Goal: Task Accomplishment & Management: Complete application form

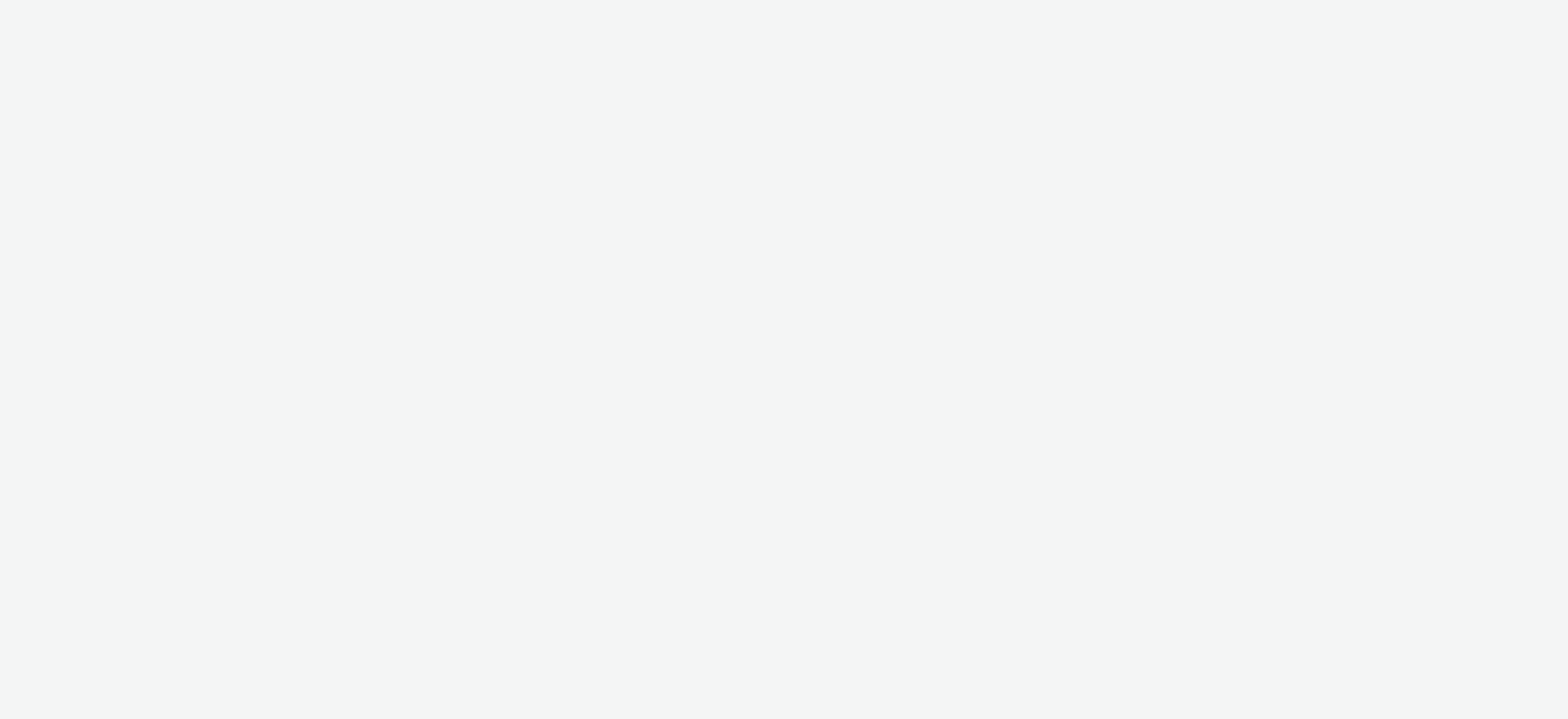
select select "aa2d3f22-8cd3-452c-915a-90da4c6ce460"
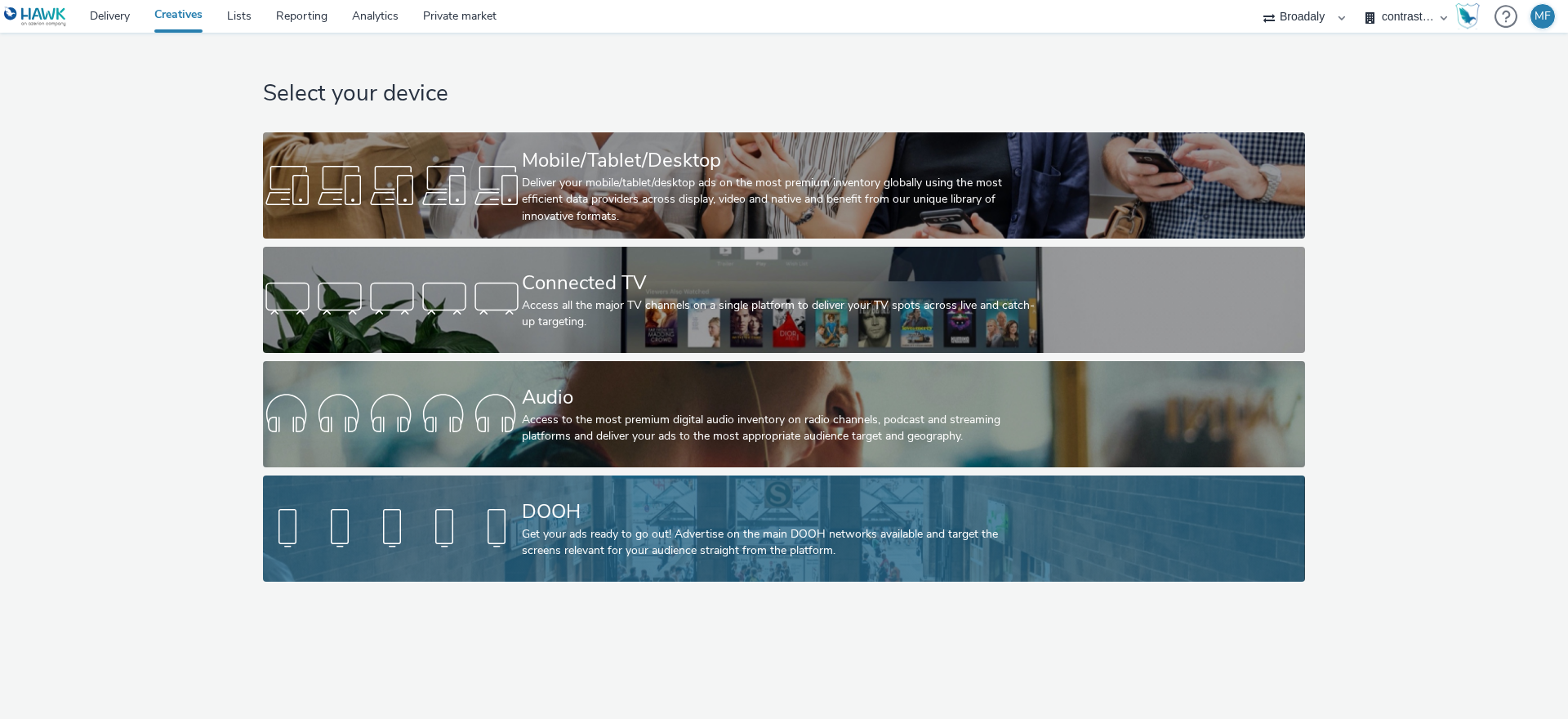
click at [445, 484] on link "DOOH Get your ads ready to go out! Advertise on the main DOOH networks availabl…" at bounding box center [783, 529] width 1041 height 106
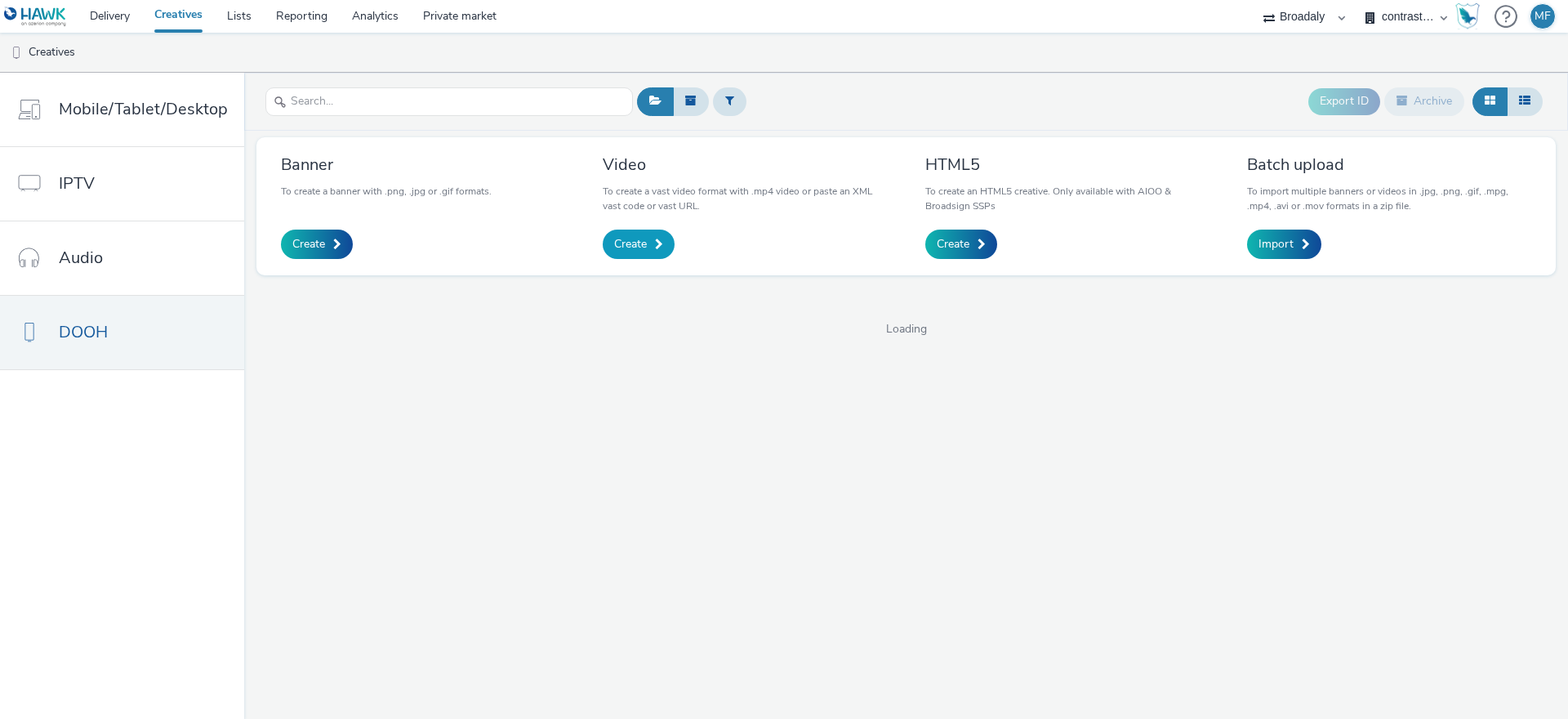
click at [637, 241] on span "Create" at bounding box center [630, 245] width 33 height 17
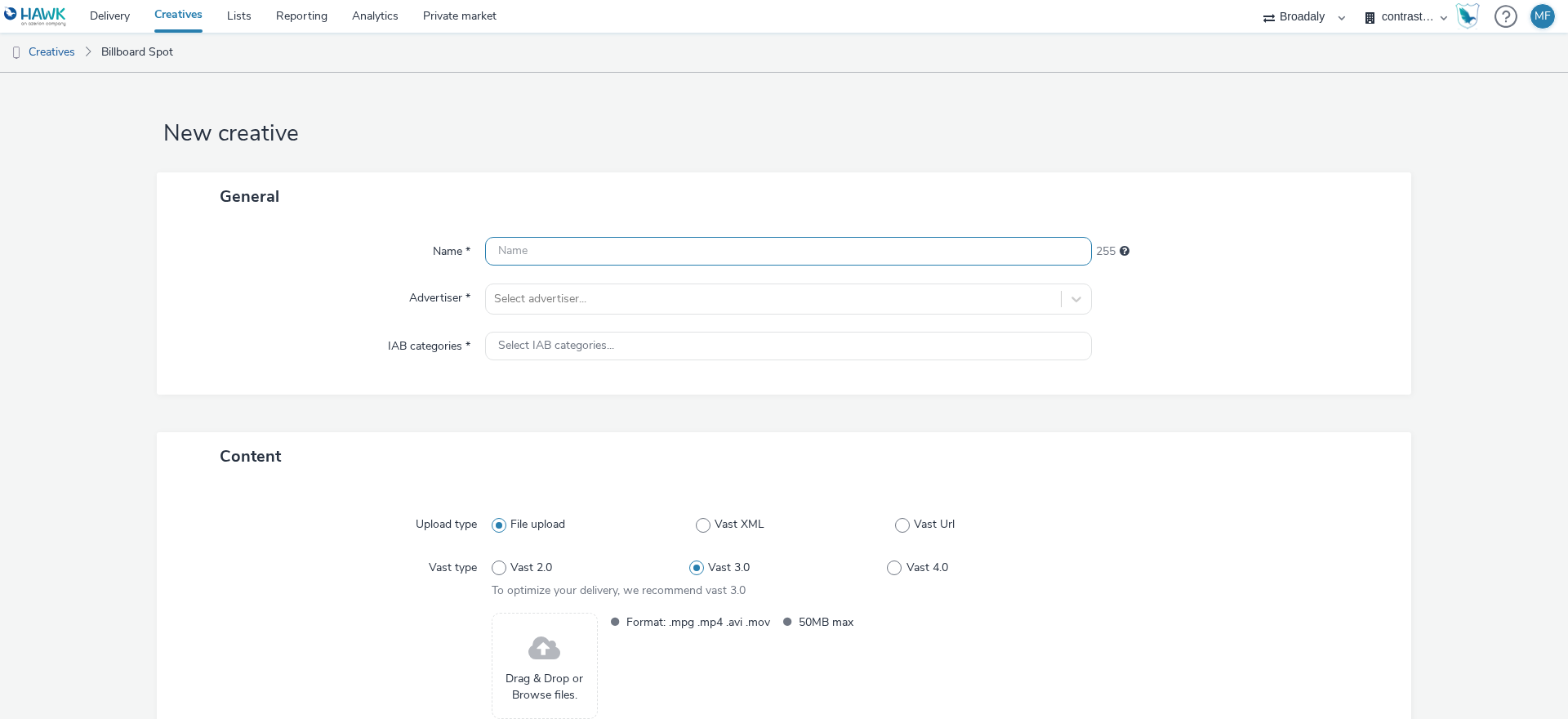
click at [562, 246] on input "text" at bounding box center [788, 251] width 607 height 28
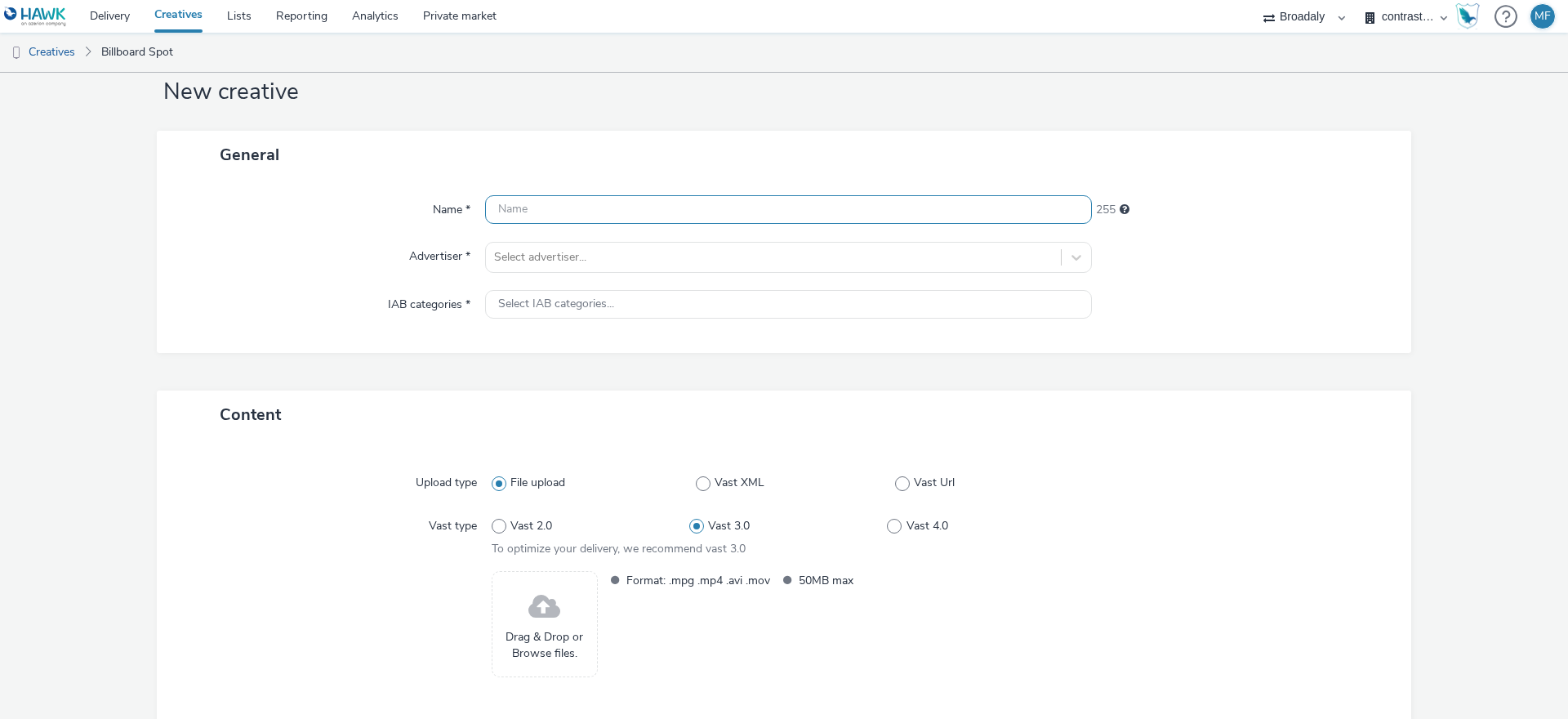
scroll to position [126, 0]
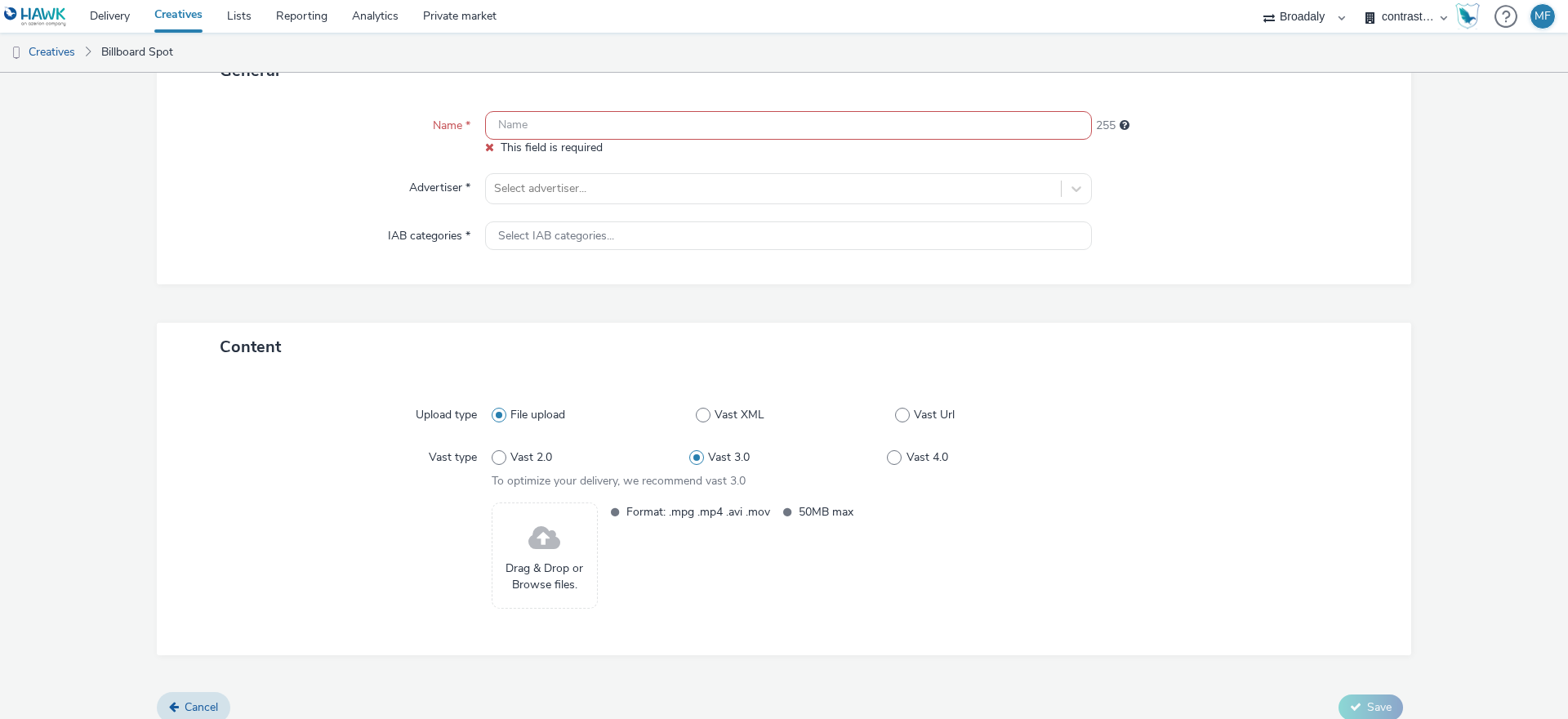
click at [542, 532] on span at bounding box center [544, 539] width 32 height 44
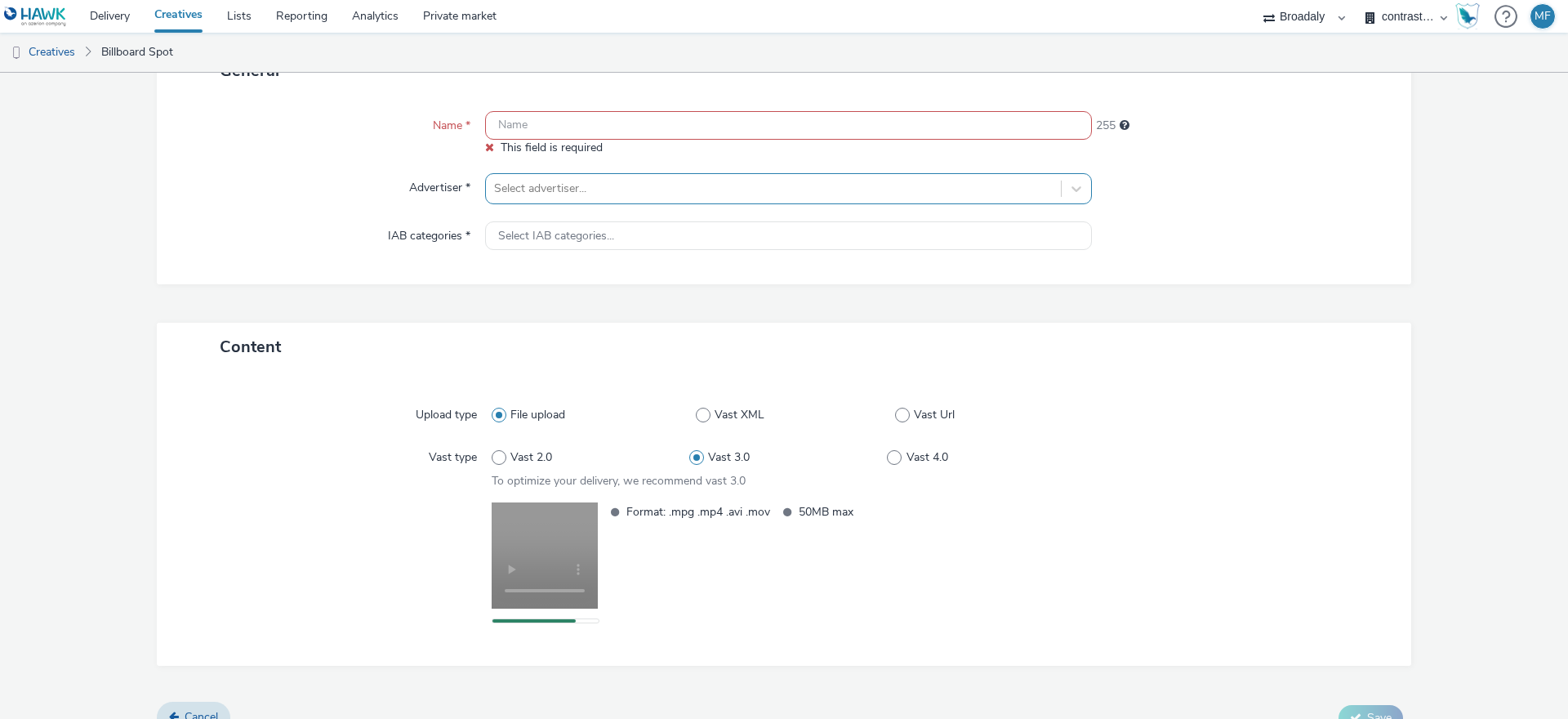
click at [549, 178] on div "Select advertiser..." at bounding box center [773, 189] width 575 height 26
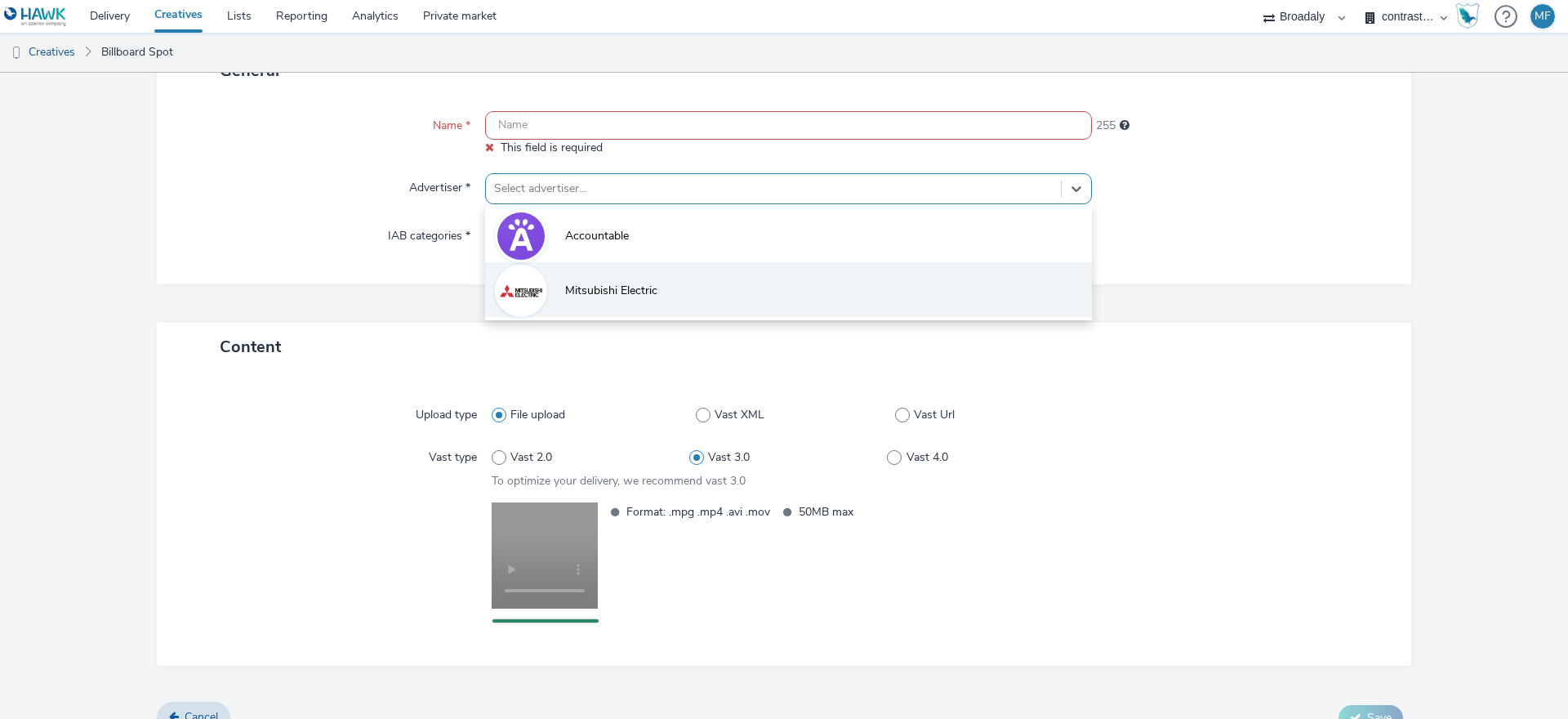
click at [575, 265] on li "Mitsubishi Electric" at bounding box center [788, 289] width 607 height 54
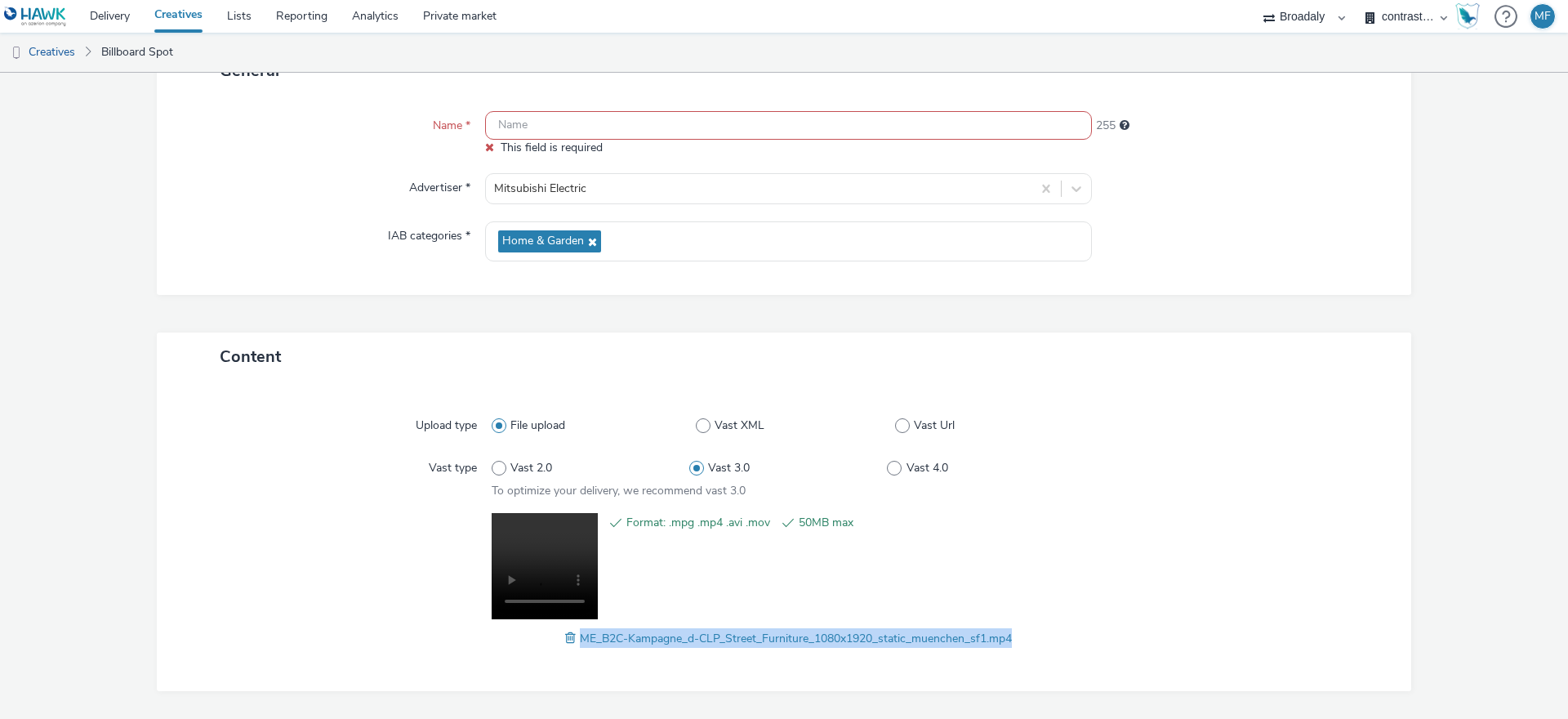
drag, startPoint x: 1035, startPoint y: 641, endPoint x: 566, endPoint y: 634, distance: 469.1
click at [566, 634] on div "Upload type File upload Vast XML Vast Url Vast type Vast 2.0 Vast 3.0 Vast 4.0 …" at bounding box center [784, 536] width 1222 height 277
copy span "ME_B2C-Kampagne_d-CLP_Street_Furniture_1080x1920_static_muenchen_sf1.mp4"
click at [544, 130] on input "text" at bounding box center [788, 126] width 607 height 28
paste input "ME_B2C-Kampagne_d-CLP_Street_Furniture_1080x1920_static_muenchen_sf1.mp4"
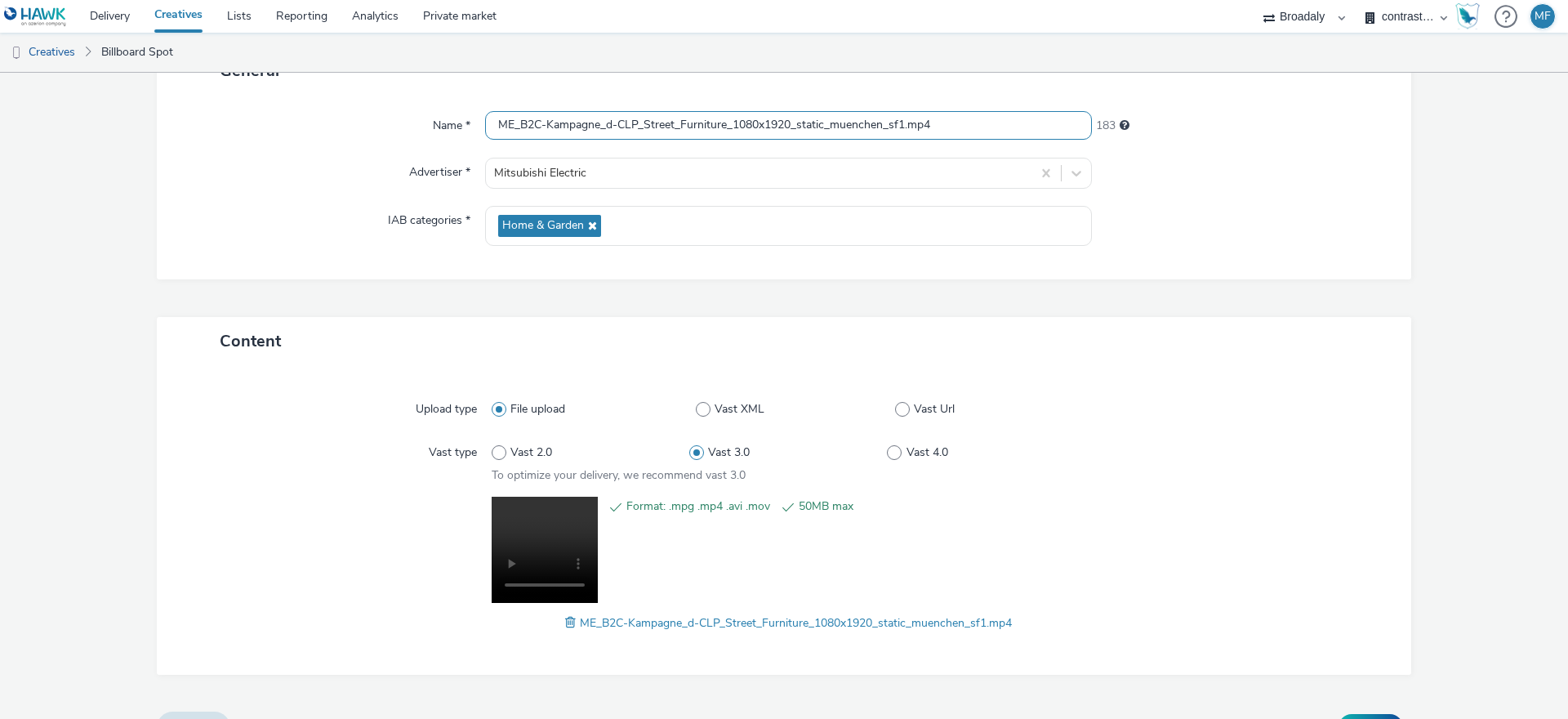
drag, startPoint x: 894, startPoint y: 120, endPoint x: 848, endPoint y: 127, distance: 46.5
click at [848, 127] on input "ME_B2C-Kampagne_d-CLP_Street_Furniture_1080x1920_static_muenchen_sf1.mp4" at bounding box center [788, 126] width 607 height 28
click at [955, 122] on input "ME_B2C-Kampagne_d-CLP_Street_Furniture_1080x1920_static_muenchen_sf1.mp4" at bounding box center [788, 126] width 607 height 28
drag, startPoint x: 963, startPoint y: 122, endPoint x: 788, endPoint y: 128, distance: 175.1
click at [788, 128] on input "ME_B2C-Kampagne_d-CLP_Street_Furniture_1080x1920_static_muenchen_sf1.mp4" at bounding box center [788, 126] width 607 height 28
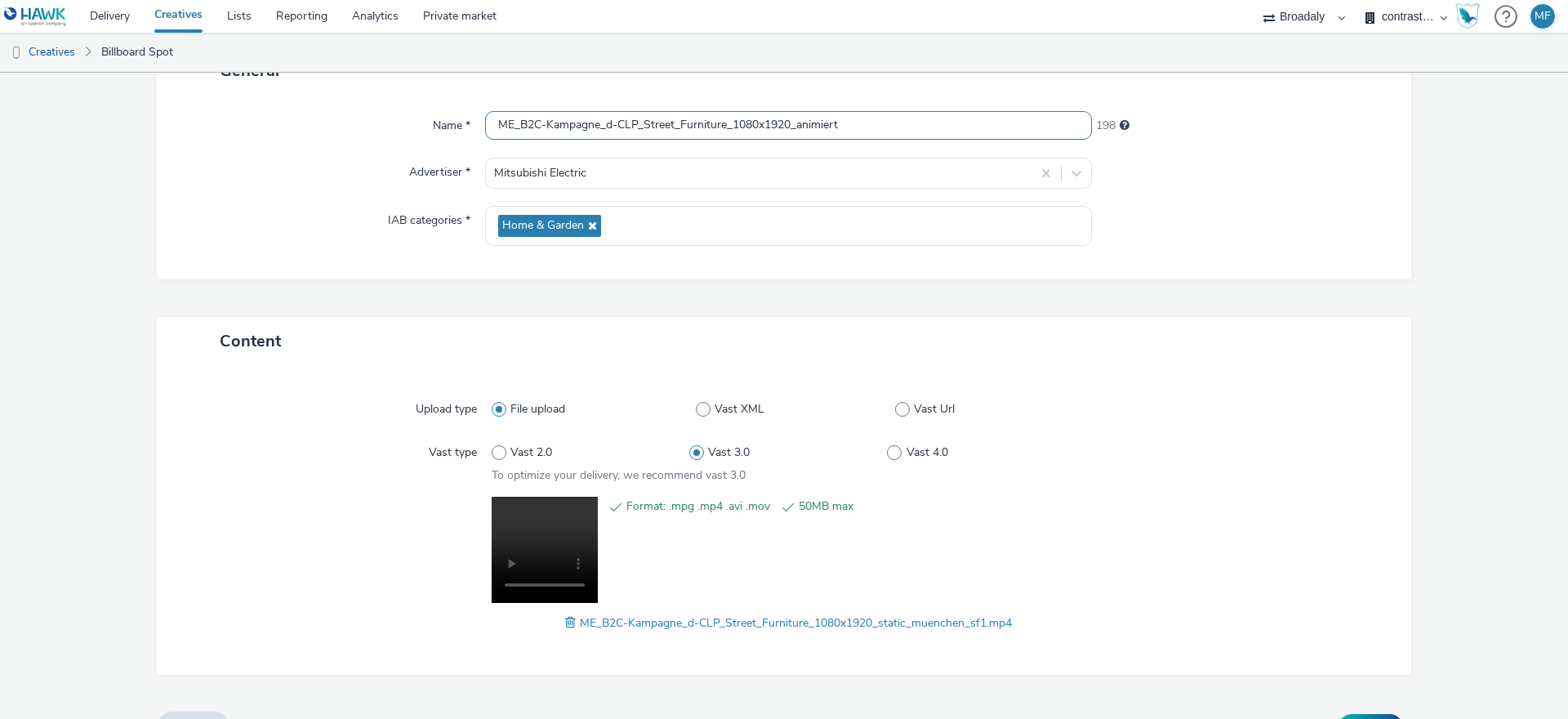
click at [808, 122] on input "ME_B2C-Kampagne_d-CLP_Street_Furniture_1080x1920_animiert" at bounding box center [788, 126] width 607 height 28
click at [819, 122] on input "ME_B2C-Kampagne_d-CLP_Street_Furniture_1080x1920_animiert" at bounding box center [788, 126] width 607 height 28
drag, startPoint x: 852, startPoint y: 122, endPoint x: 797, endPoint y: 122, distance: 55.0
click at [797, 122] on input "ME_B2C-Kampagne_d-CLP_Street_Furniture_1080x1920_animiert" at bounding box center [788, 126] width 607 height 28
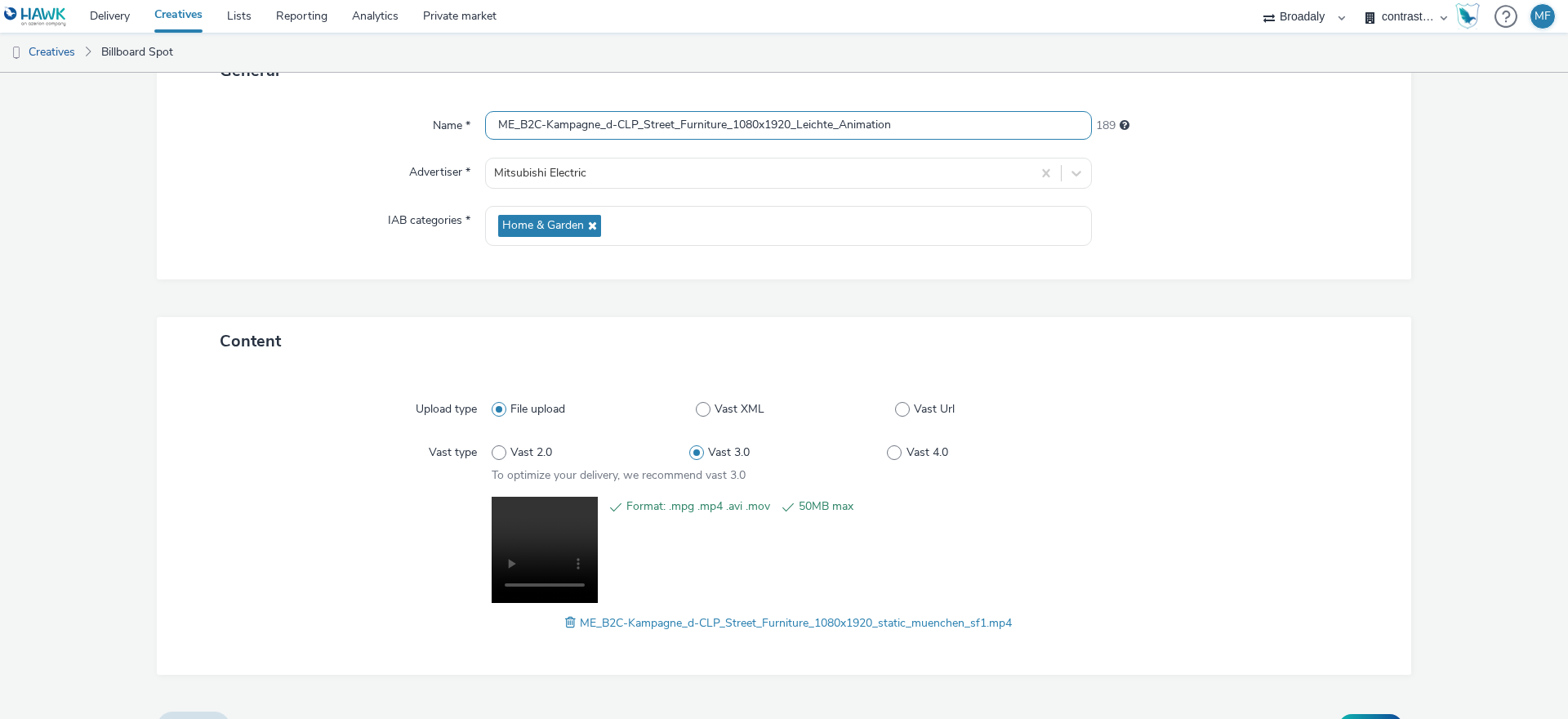
type input "ME_B2C-Kampagne_d-CLP_Street_Furniture_1080x1920_Leichte_Animation"
click at [1235, 178] on div at bounding box center [1244, 173] width 304 height 31
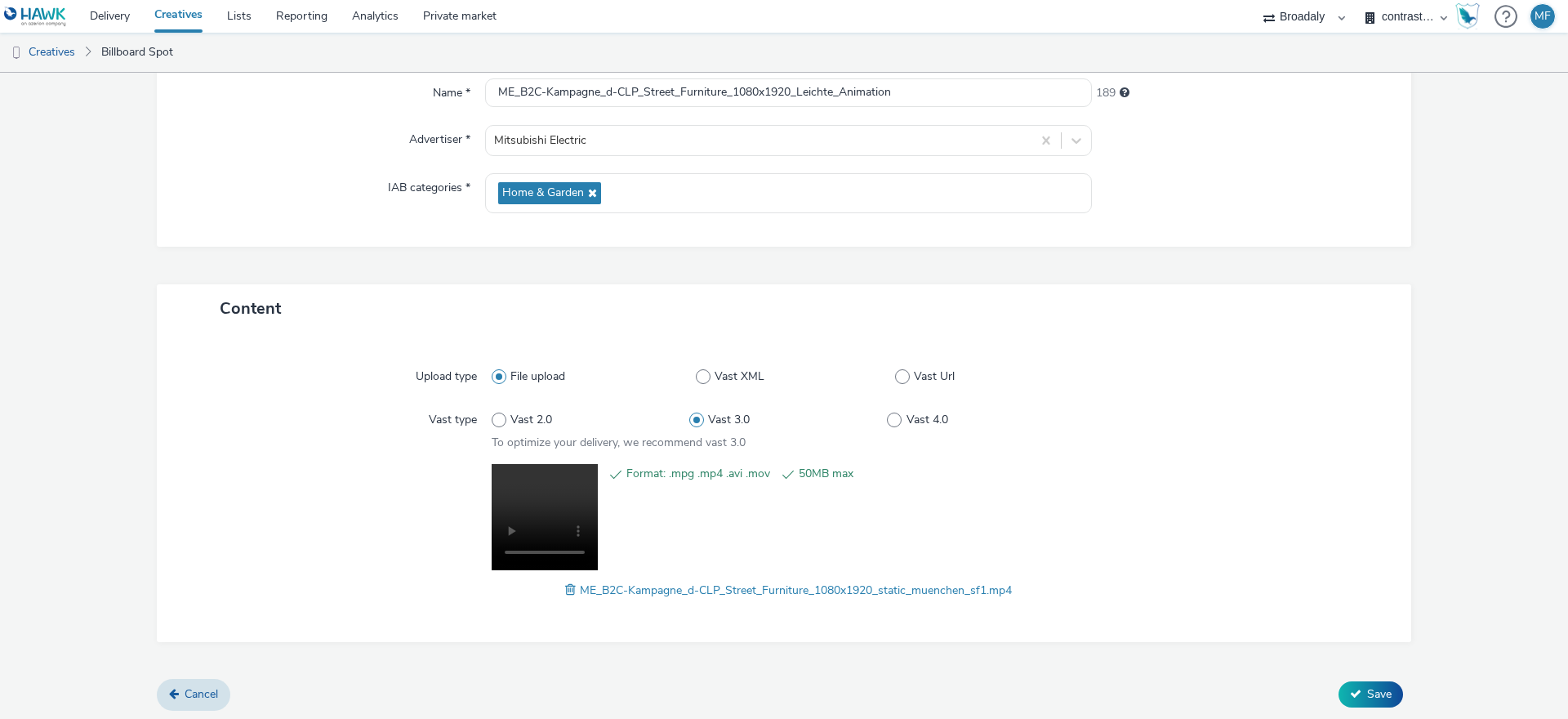
scroll to position [162, 0]
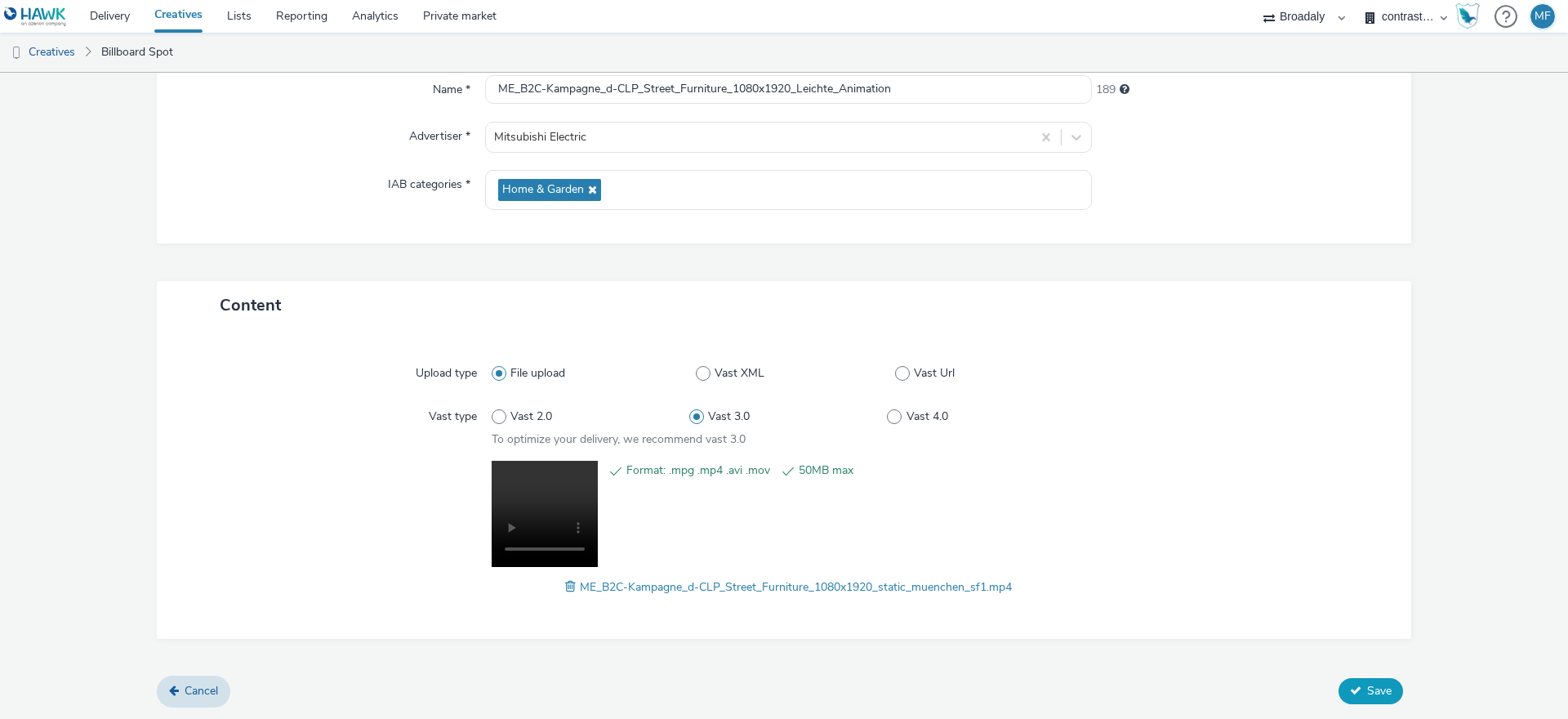
click at [1350, 693] on icon at bounding box center [1356, 691] width 12 height 12
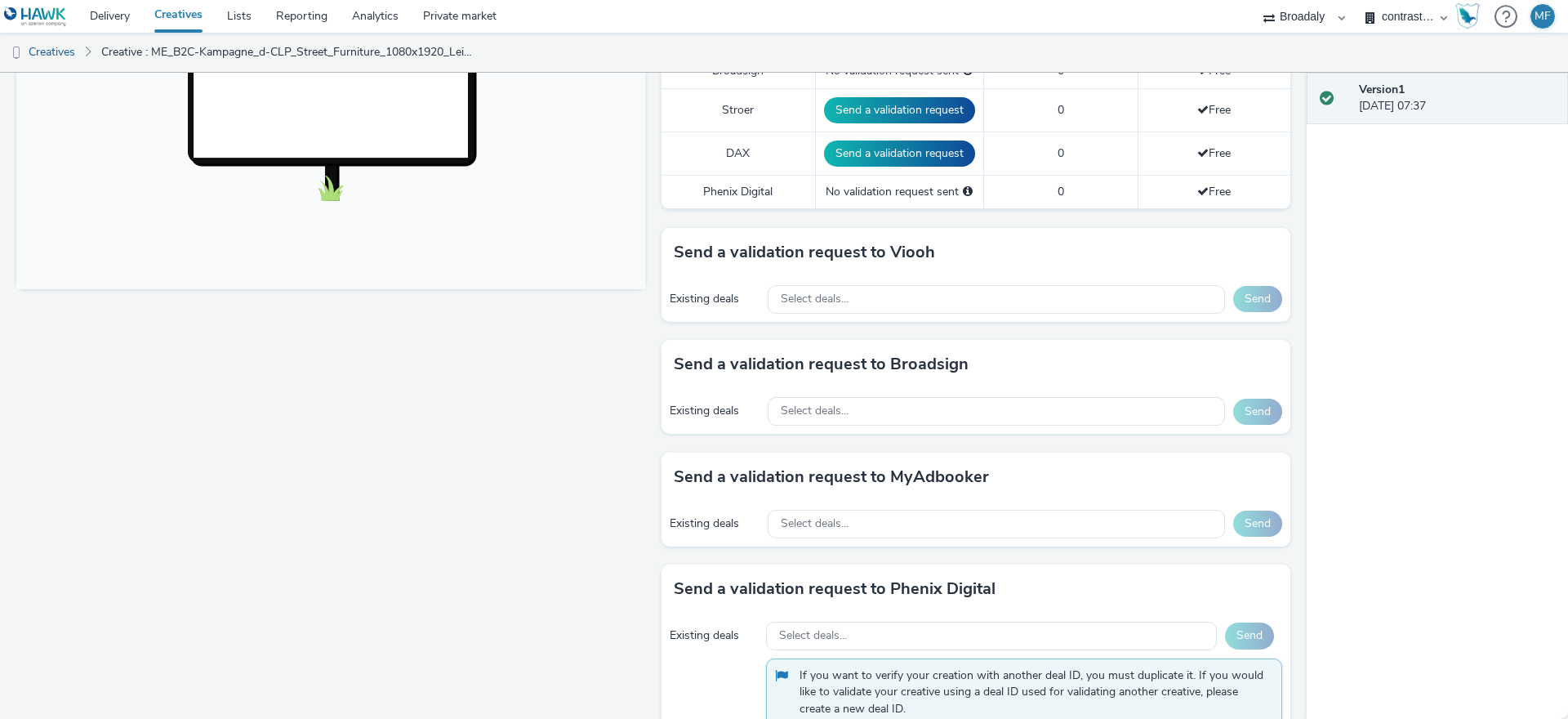
scroll to position [589, 0]
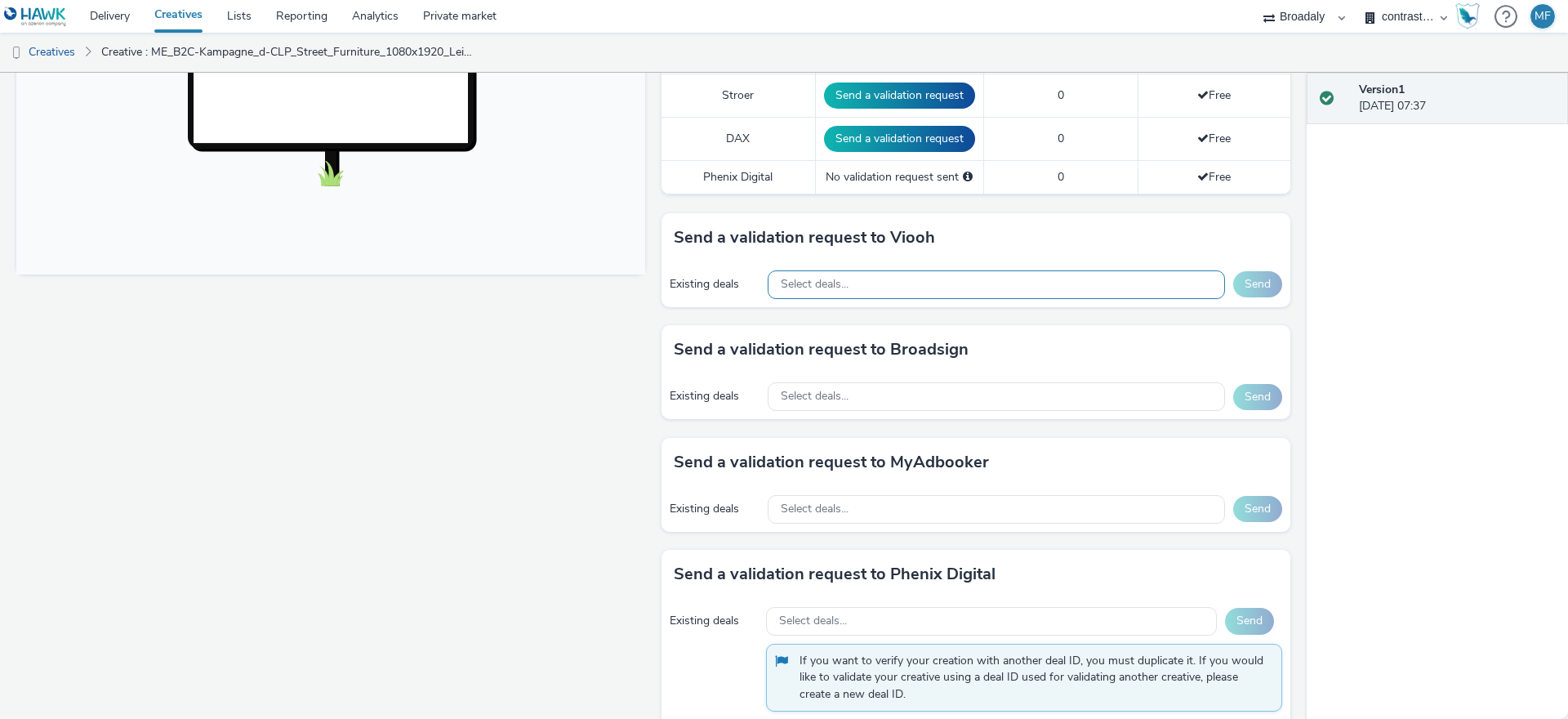
click at [909, 280] on div "Select deals..." at bounding box center [997, 285] width 457 height 28
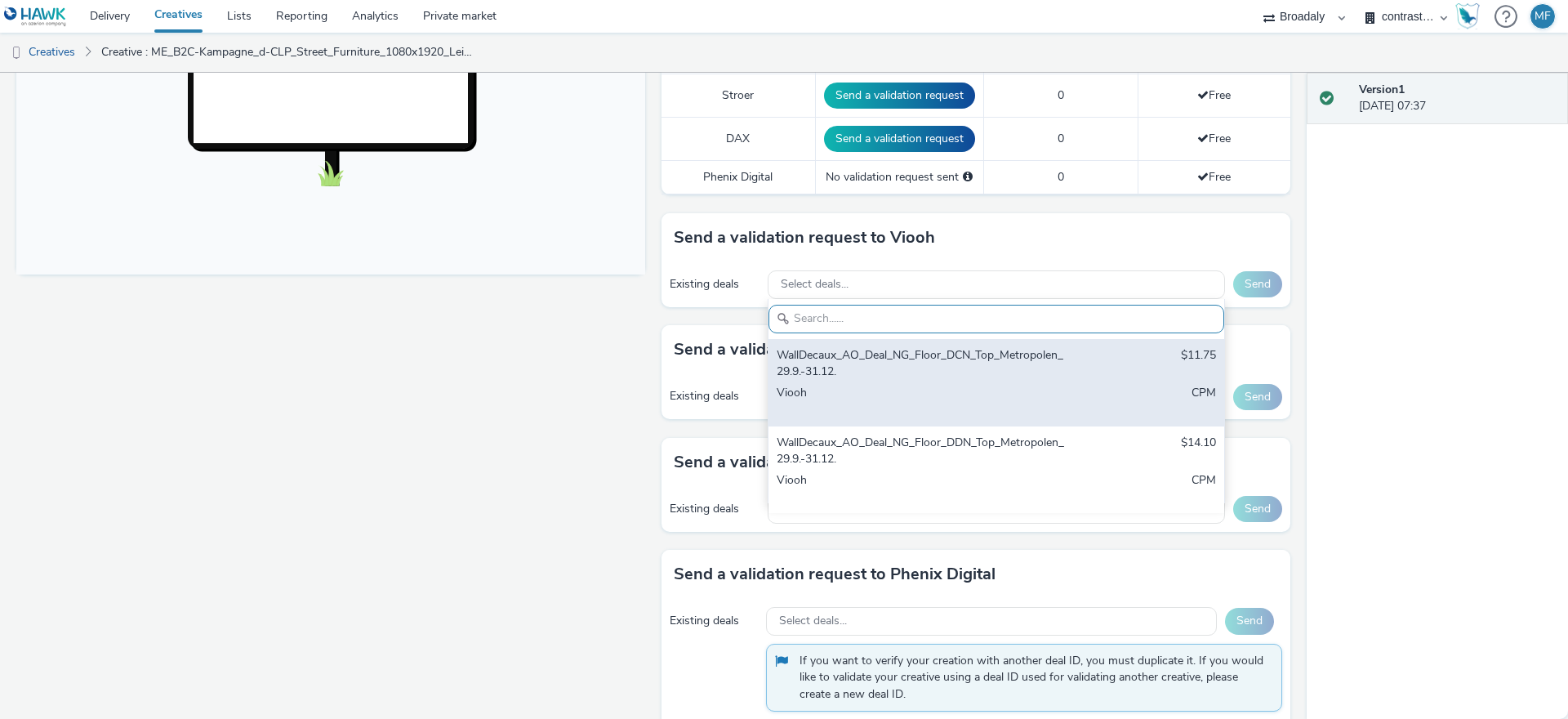
click at [920, 357] on div "WallDecaux_AO_Deal_NG_Floor_DCN_Top_Metropolen_29.9.-31.12." at bounding box center [921, 364] width 290 height 34
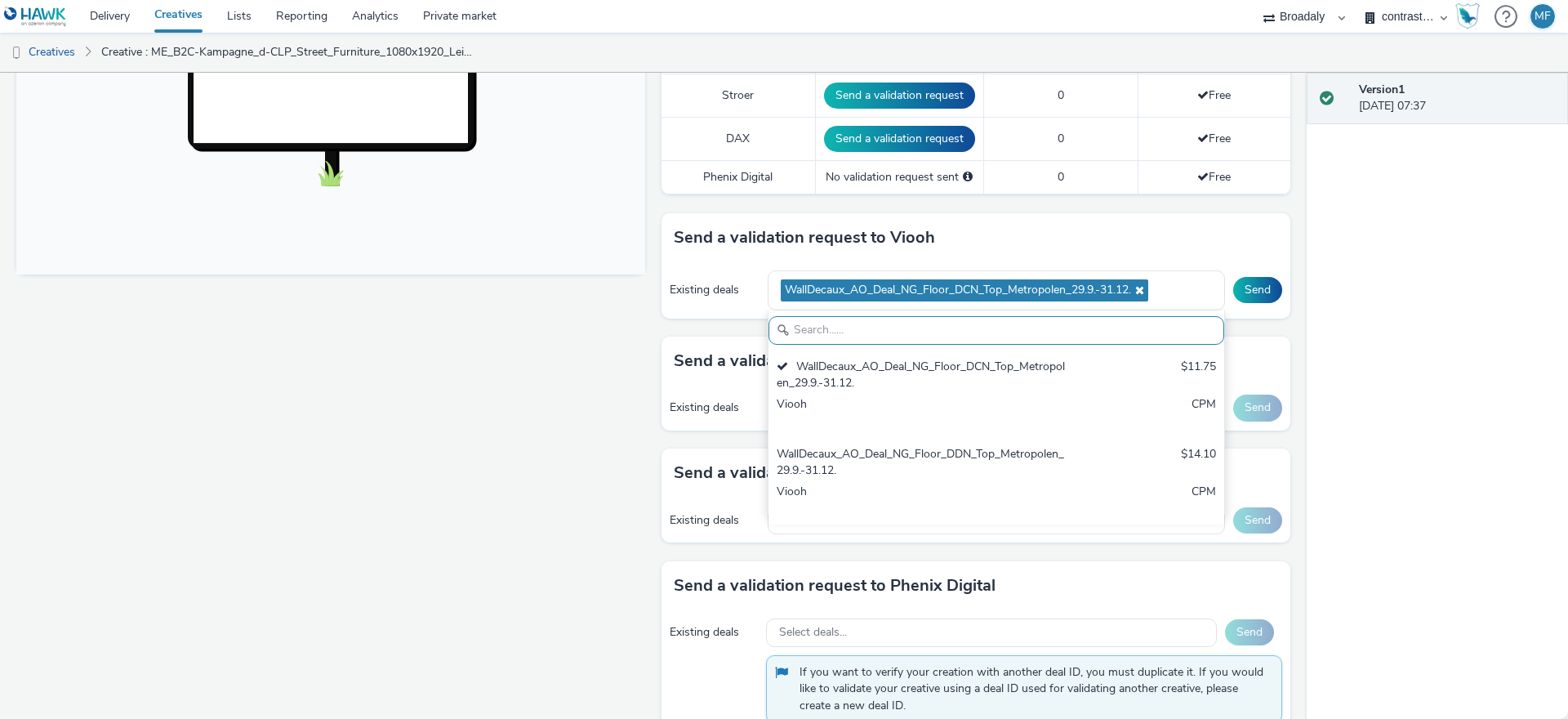
click at [1238, 241] on div "Send a validation request to Viooh" at bounding box center [976, 238] width 629 height 49
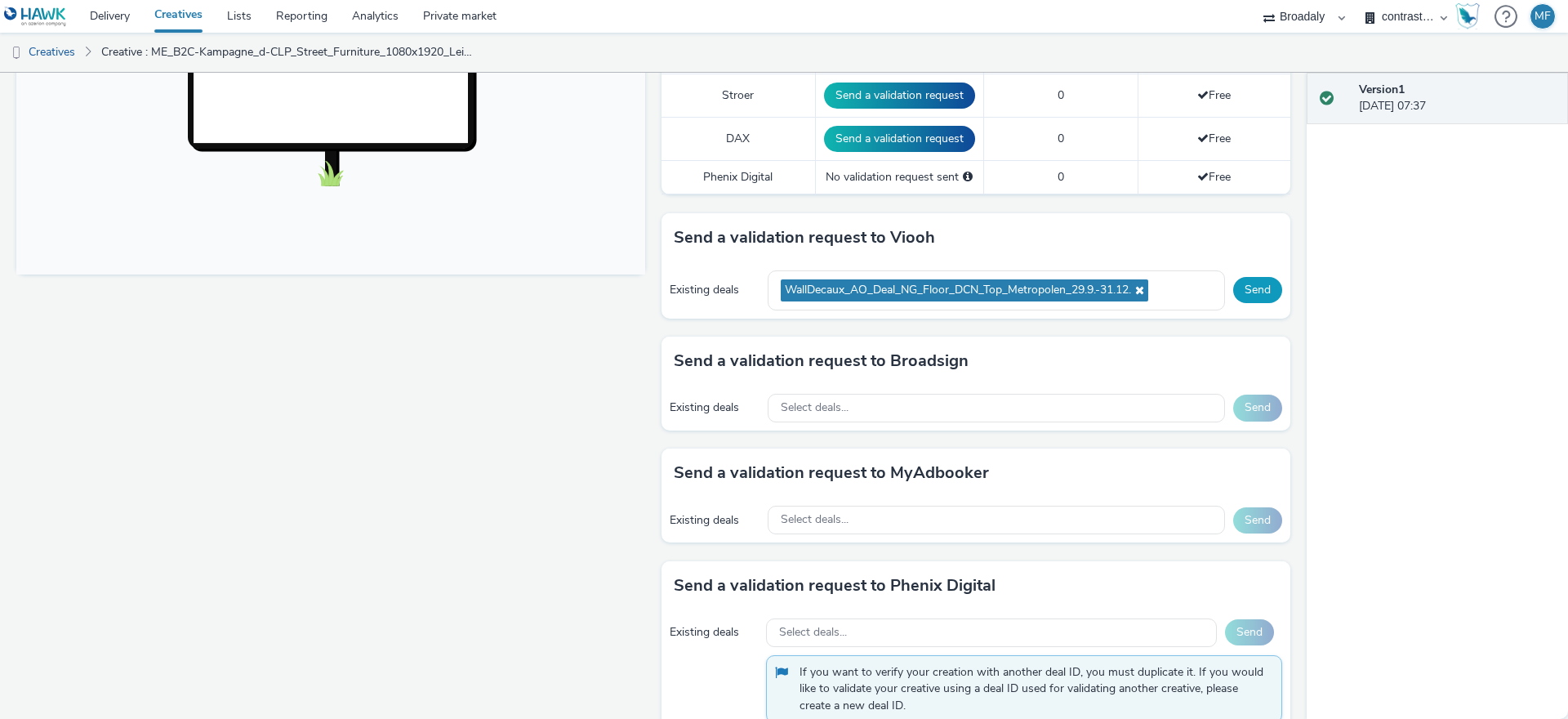
click at [1262, 283] on button "Send" at bounding box center [1257, 290] width 49 height 26
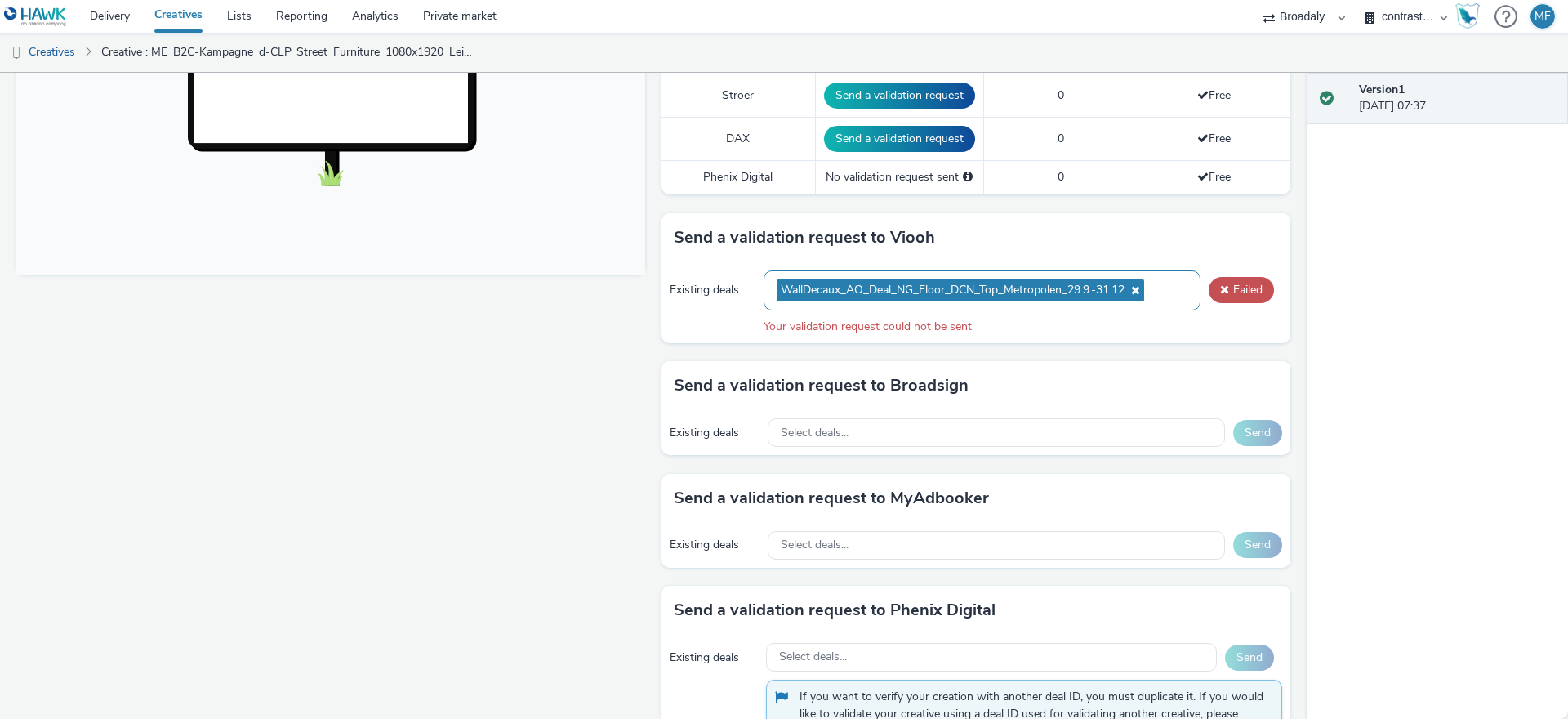
click at [1133, 290] on icon at bounding box center [1134, 290] width 13 height 12
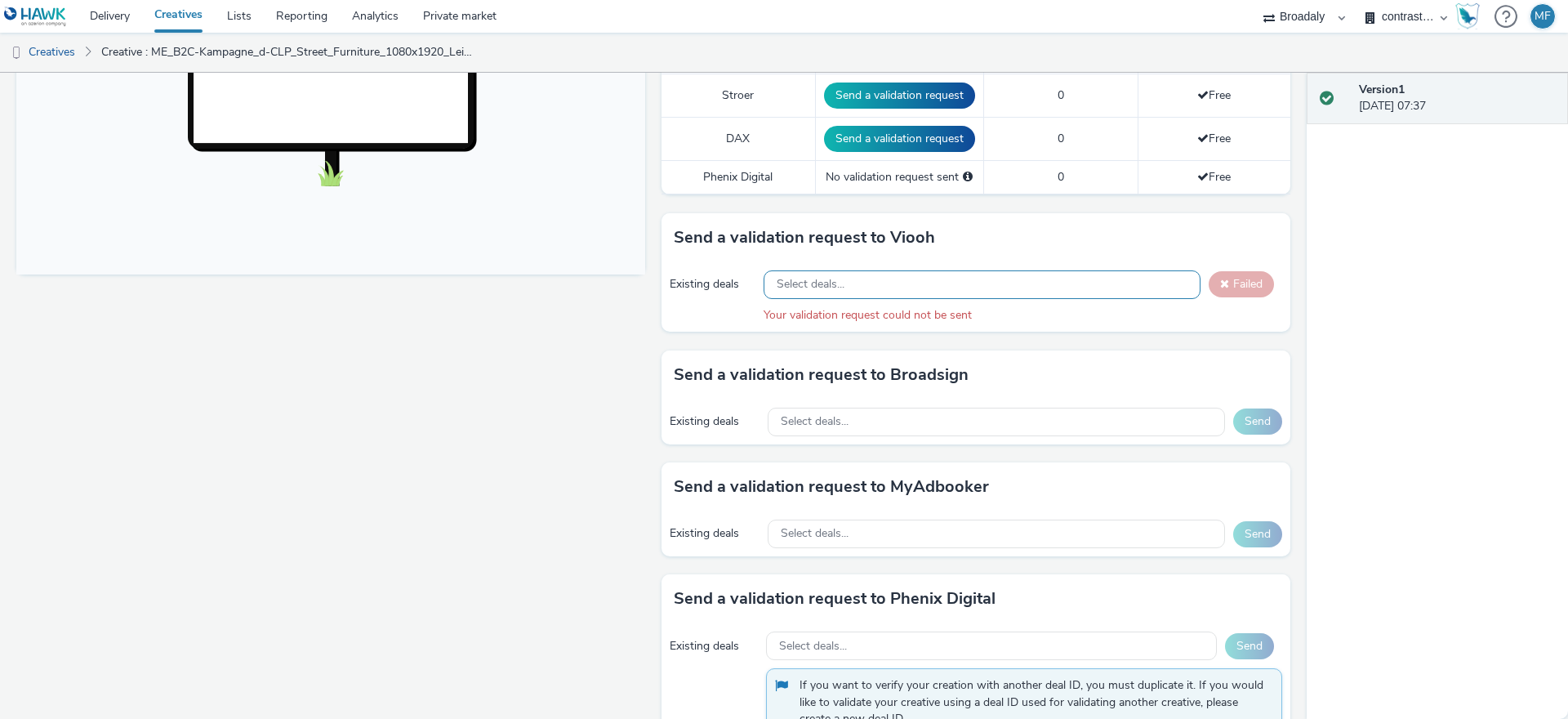
click at [1108, 288] on div "Select deals..." at bounding box center [983, 285] width 437 height 28
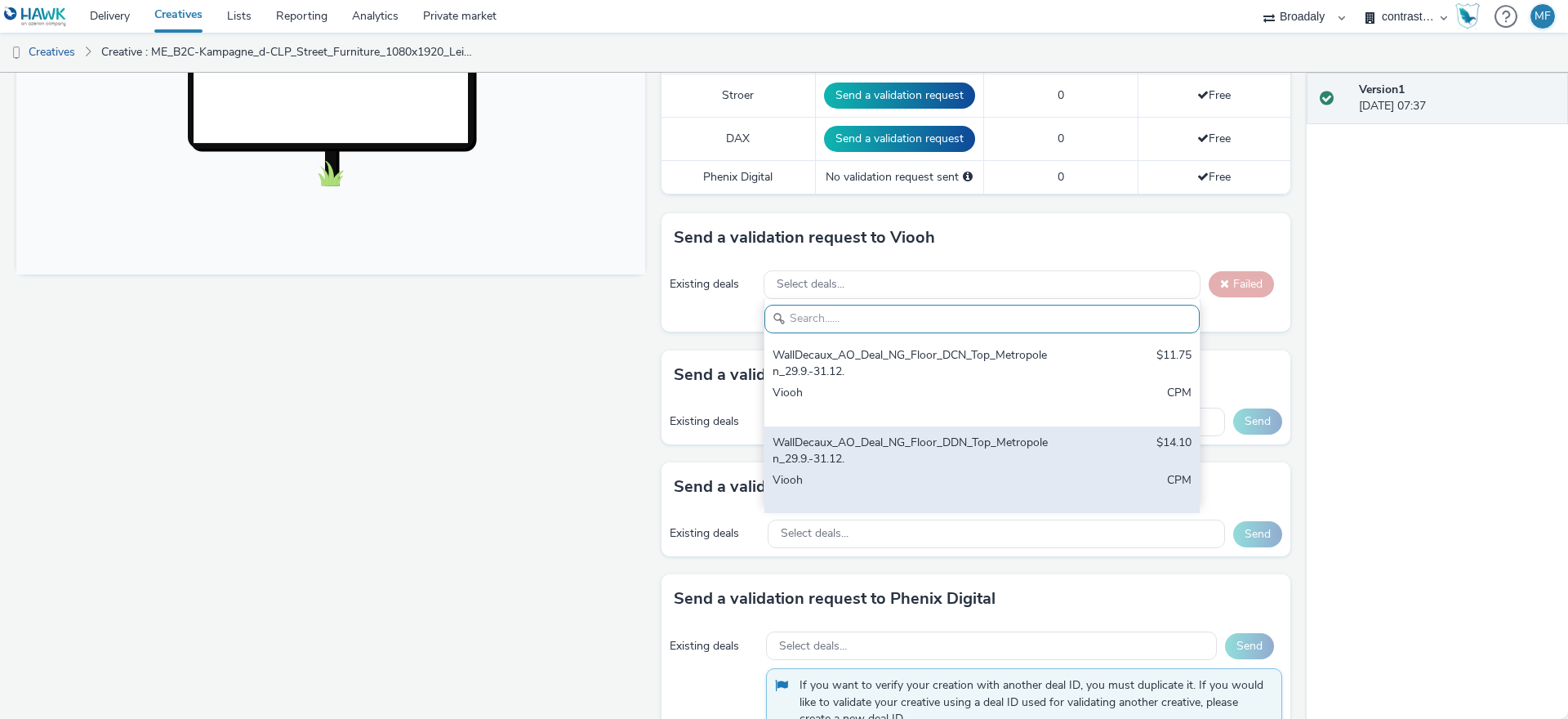
click at [981, 442] on div "WallDecaux_AO_Deal_NG_Floor_DDN_Top_Metropolen_29.9.-31.12." at bounding box center [910, 452] width 277 height 34
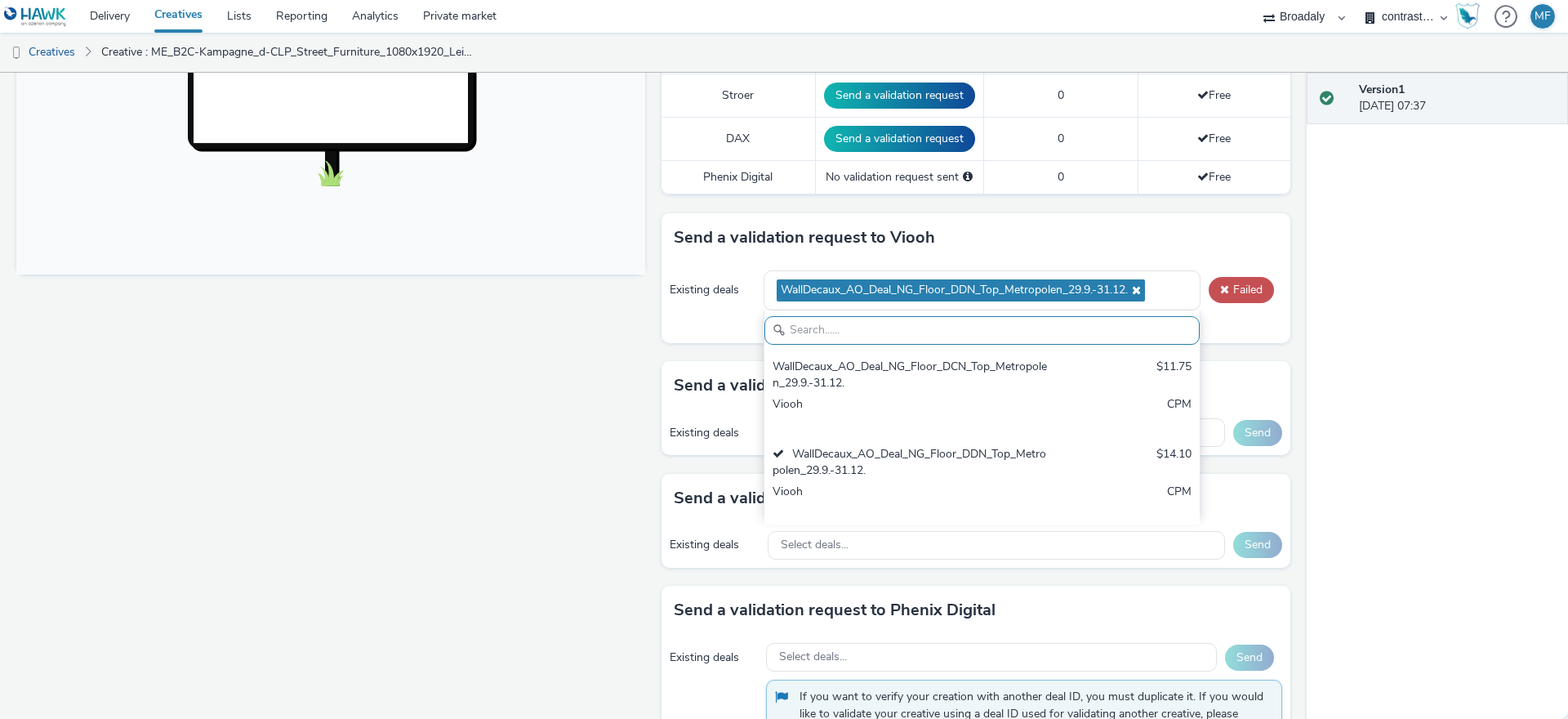
click at [1271, 251] on div "Send a validation request to Viooh" at bounding box center [976, 238] width 629 height 49
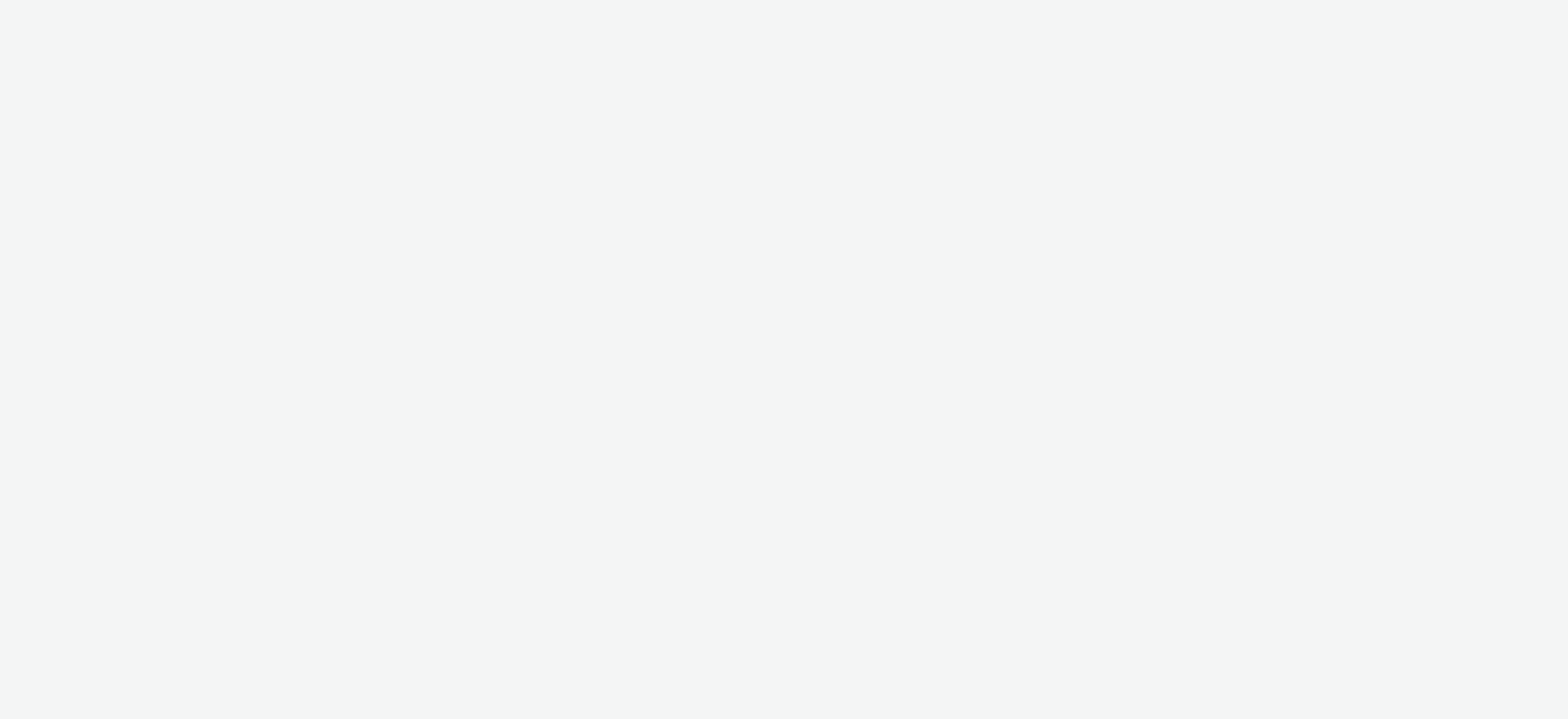
select select "aa2d3f22-8cd3-452c-915a-90da4c6ce460"
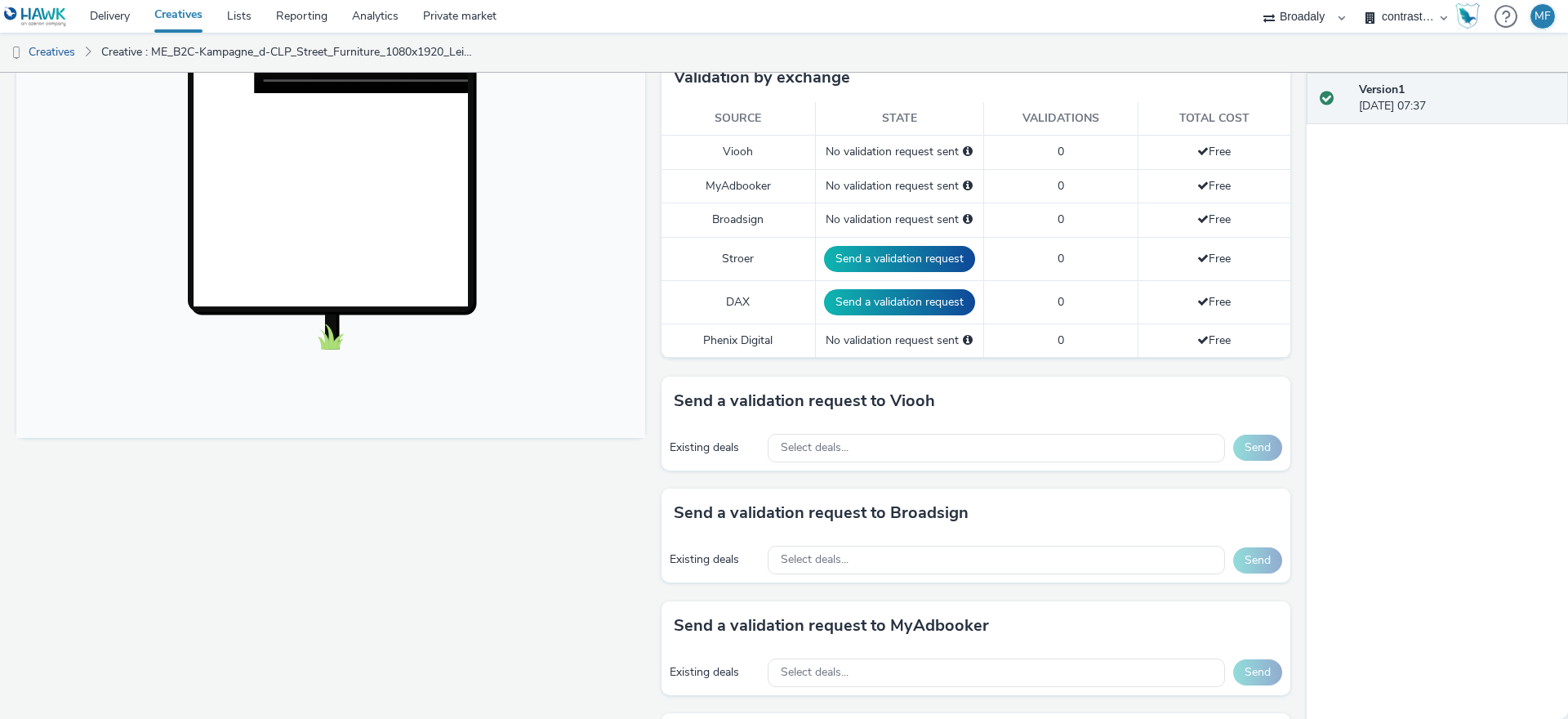
scroll to position [425, 0]
click at [864, 450] on div "Select deals..." at bounding box center [997, 449] width 457 height 28
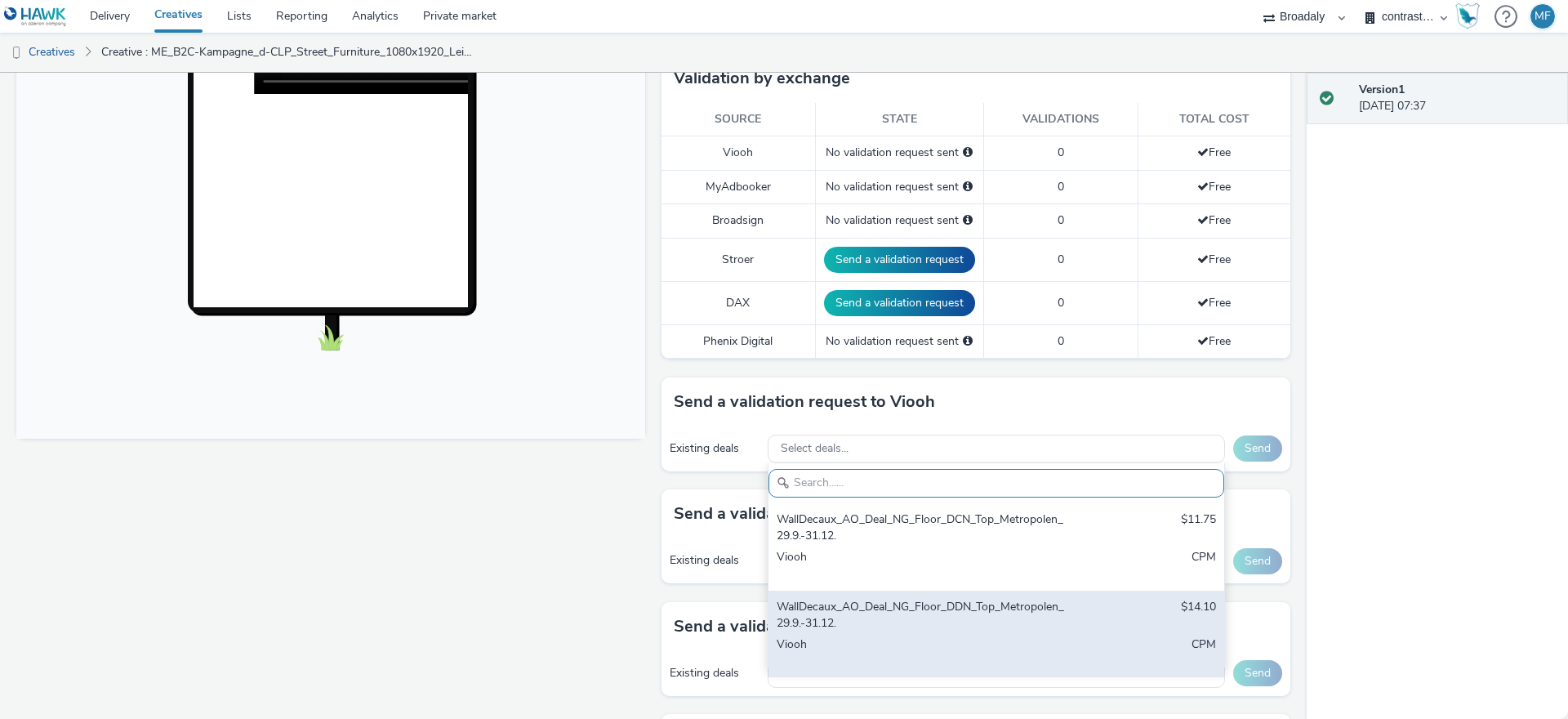
click at [849, 607] on div "WallDecaux_AO_Deal_NG_Floor_DDN_Top_Metropolen_29.9.-31.12." at bounding box center [921, 616] width 290 height 34
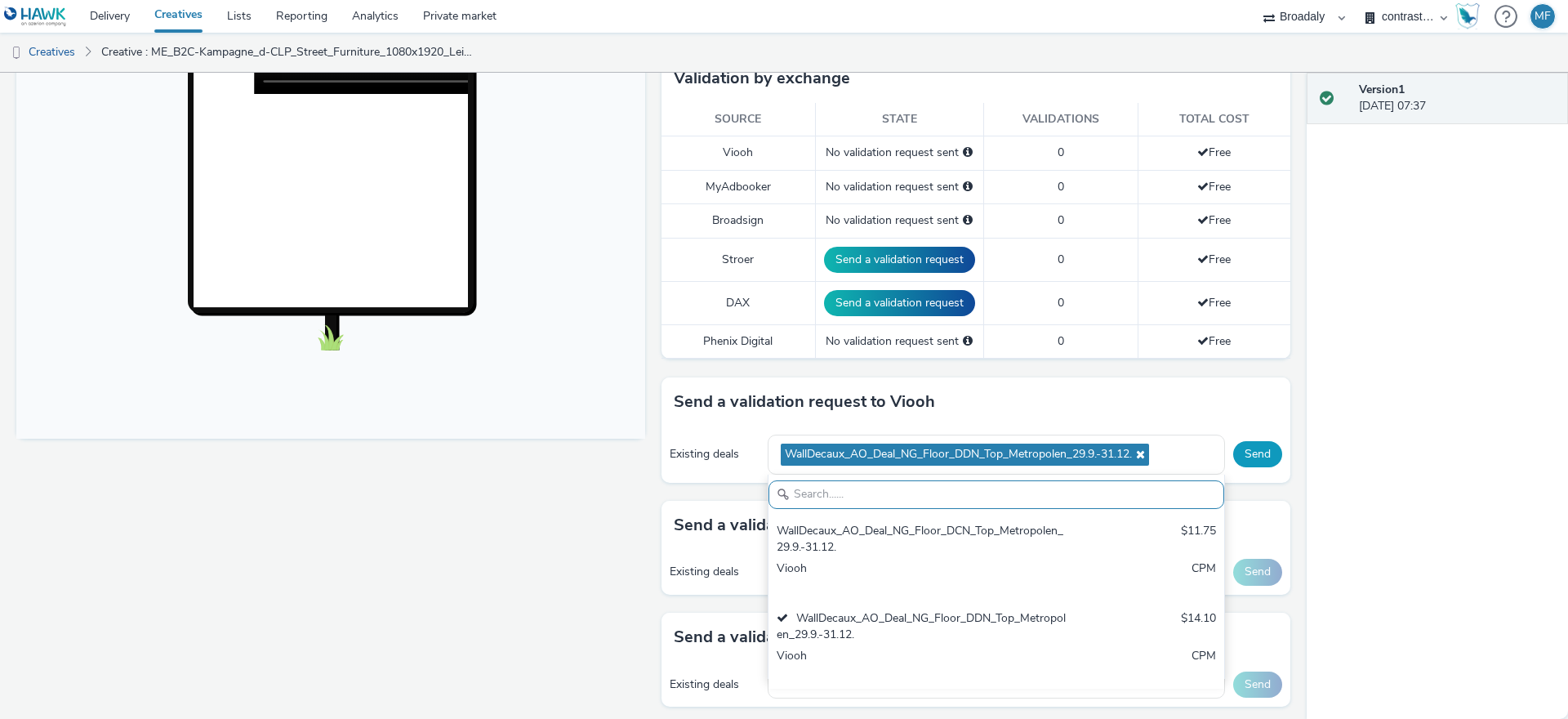
click at [1247, 458] on button "Send" at bounding box center [1257, 454] width 49 height 26
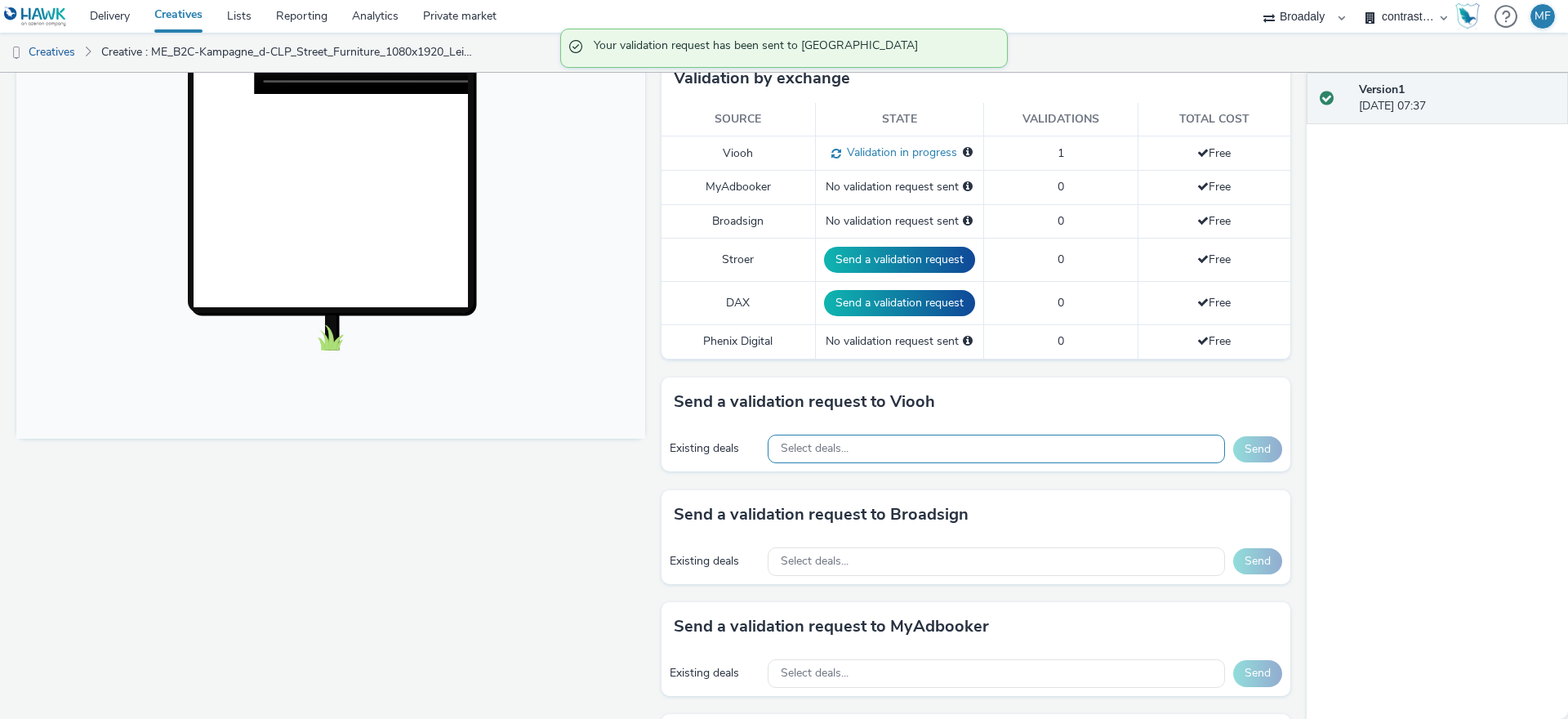
click at [926, 460] on div "Select deals..." at bounding box center [997, 449] width 457 height 28
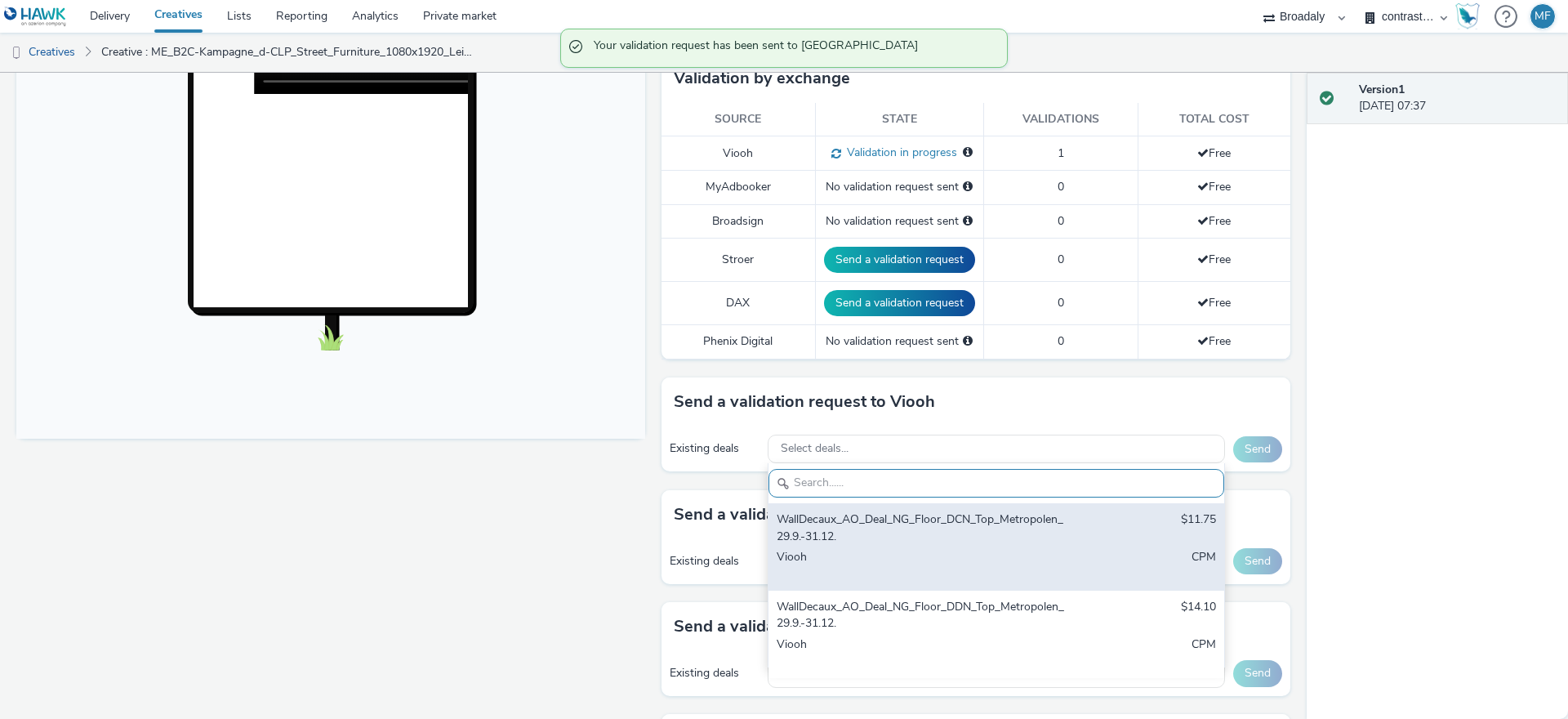
click at [926, 527] on div "WallDecaux_AO_Deal_NG_Floor_DCN_Top_Metropolen_29.9.-31.12." at bounding box center [921, 528] width 290 height 34
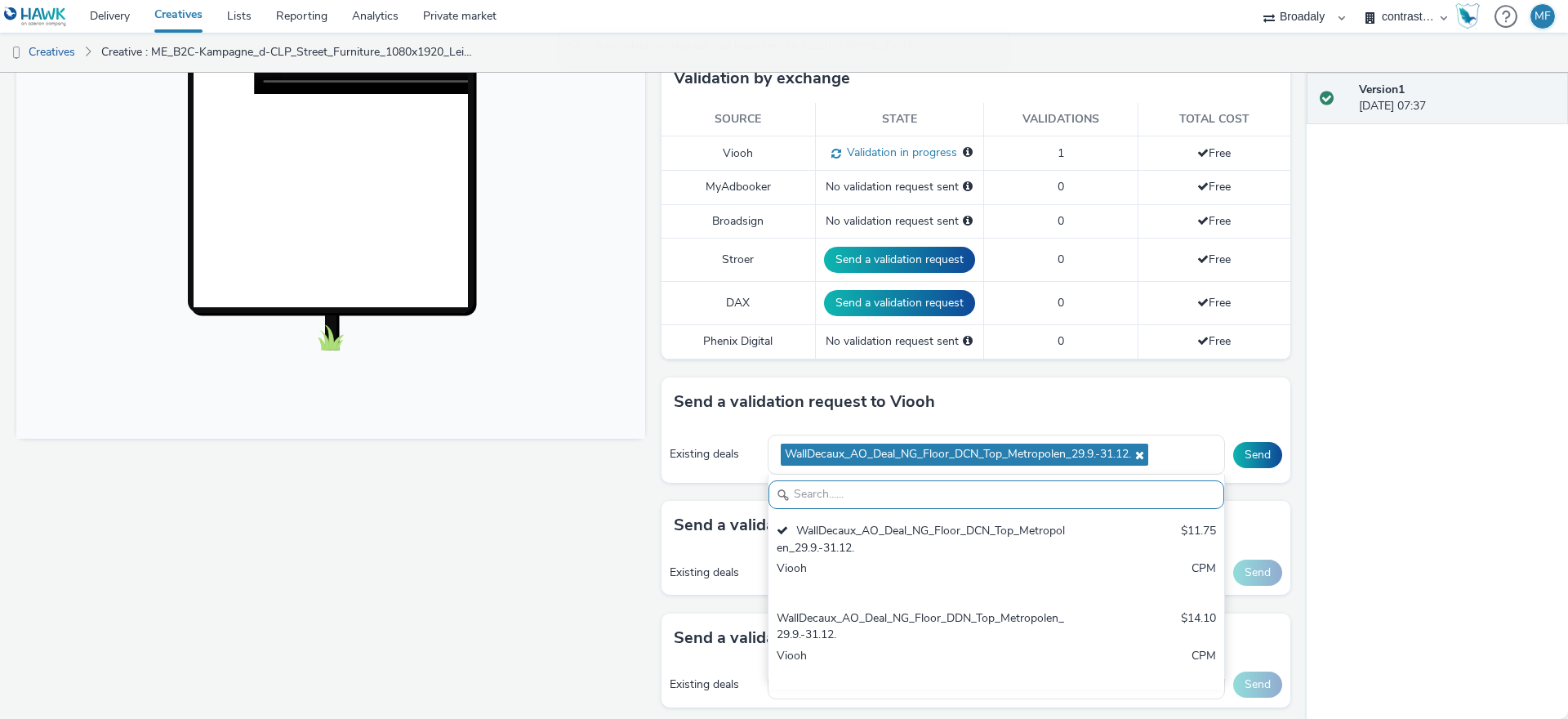
click at [1229, 411] on div "Send a validation request to Viooh" at bounding box center [976, 402] width 629 height 49
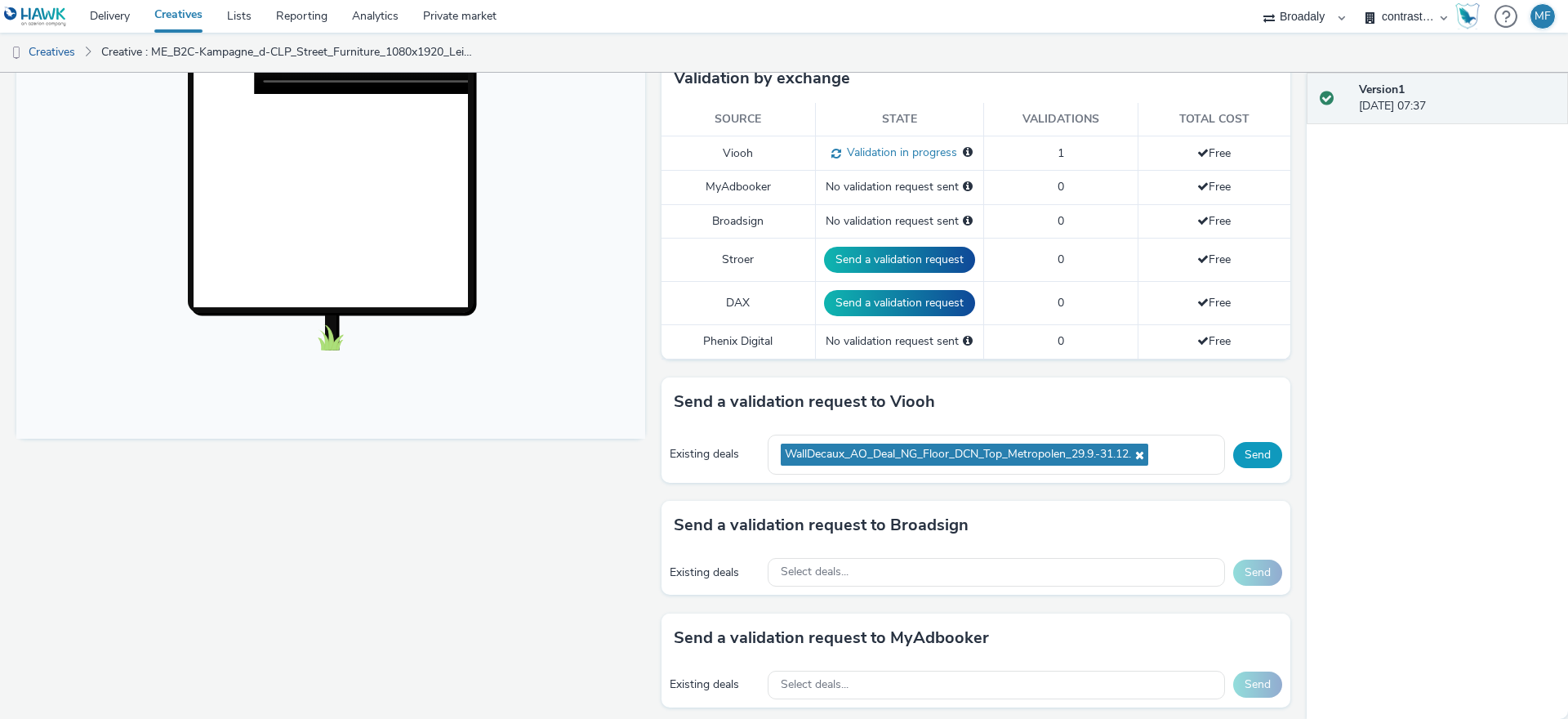
click at [1244, 442] on button "Send" at bounding box center [1257, 455] width 49 height 26
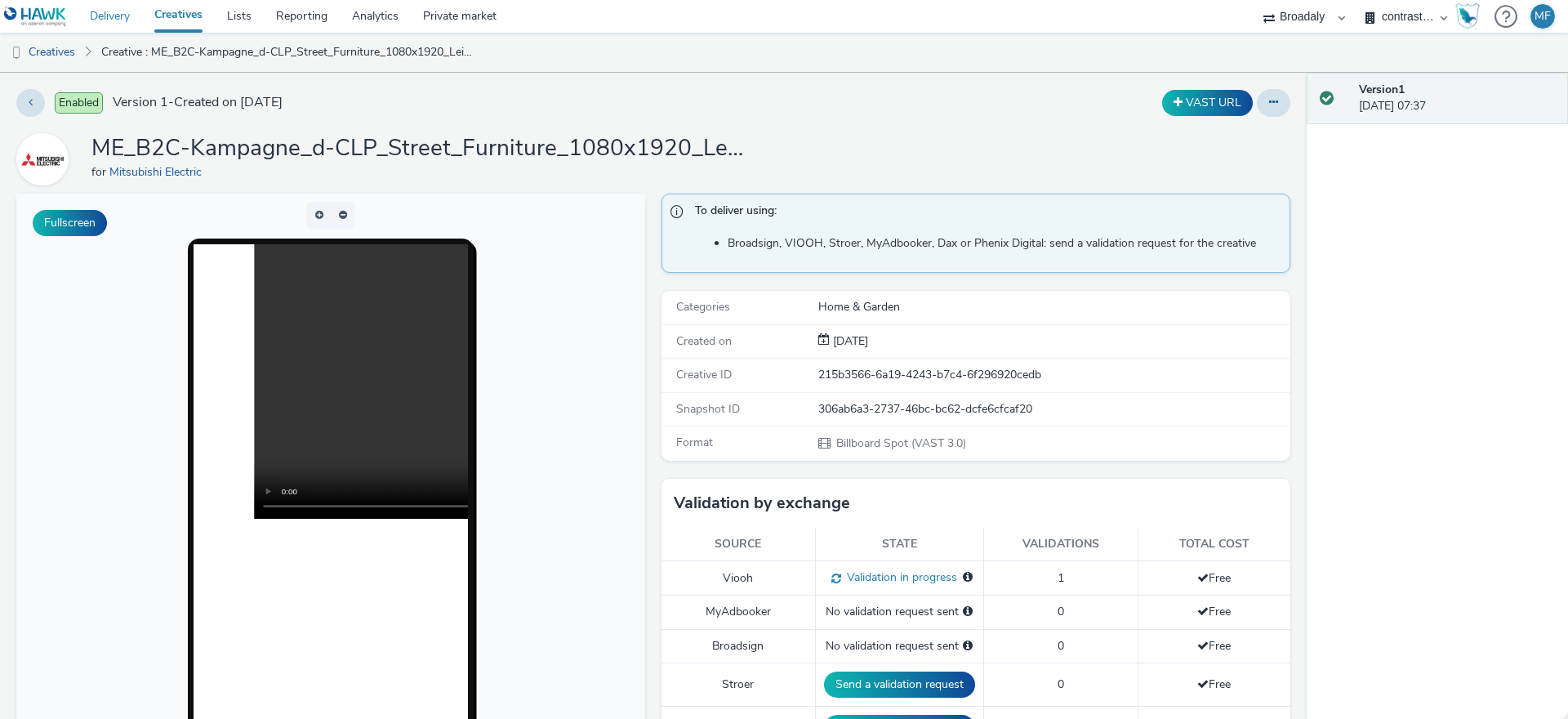
click at [121, 25] on link "Delivery" at bounding box center [110, 16] width 64 height 33
